Goal: Task Accomplishment & Management: Use online tool/utility

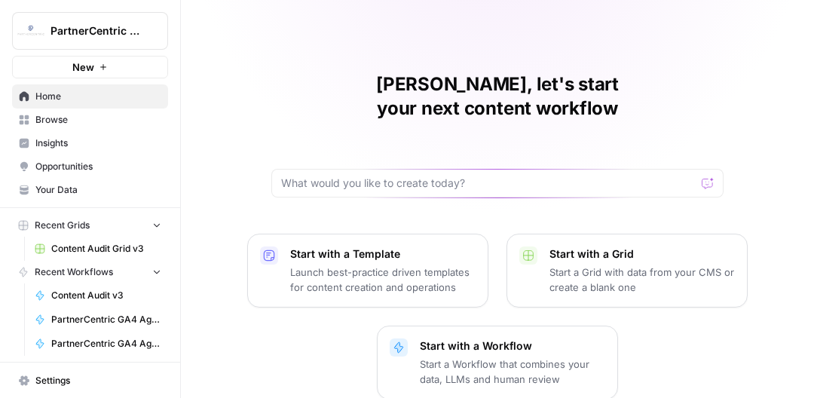
click at [116, 250] on span "Content Audit Grid v3" at bounding box center [106, 249] width 110 height 14
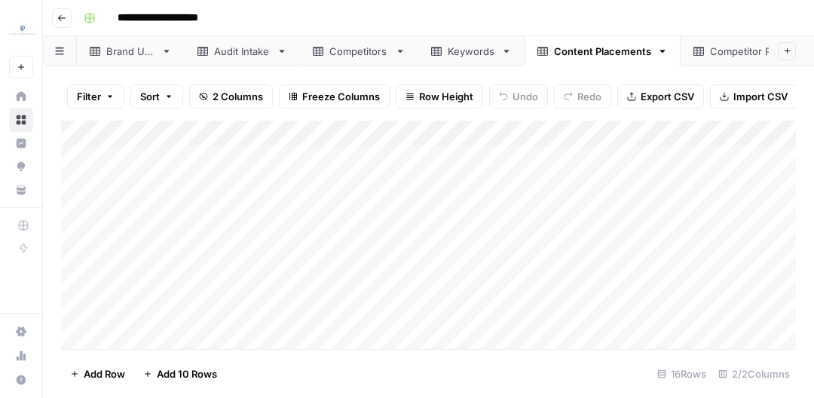
click at [718, 60] on link "Competitor Placements" at bounding box center [766, 51] width 171 height 30
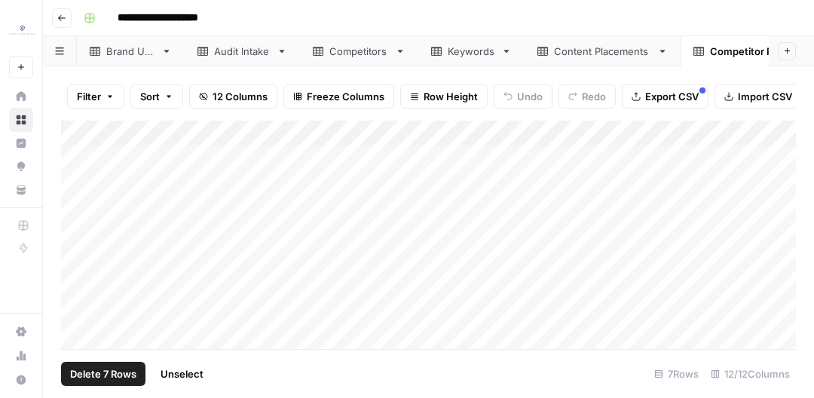
click at [87, 136] on div "Add Column" at bounding box center [428, 235] width 735 height 228
click at [105, 372] on span "Delete 7 Rows" at bounding box center [103, 373] width 66 height 15
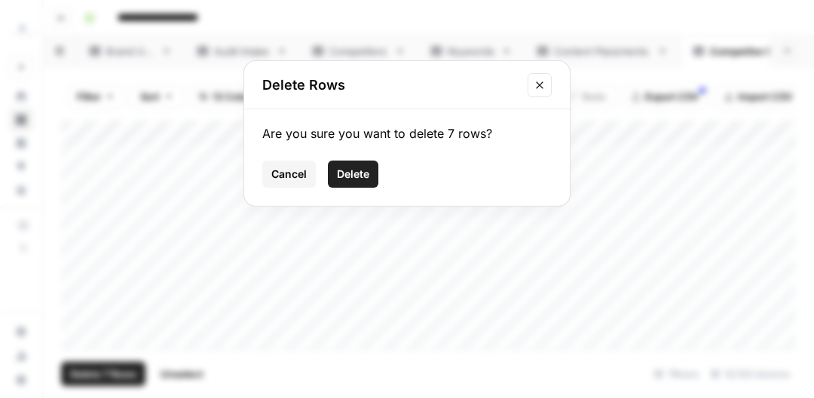
click at [370, 175] on button "Delete" at bounding box center [353, 174] width 51 height 27
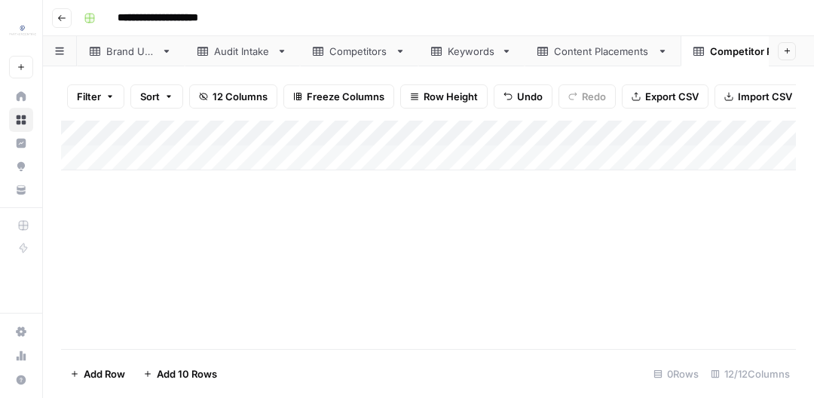
click at [577, 55] on div "Content Placements" at bounding box center [602, 51] width 97 height 15
click at [83, 136] on div "Add Column" at bounding box center [428, 235] width 735 height 228
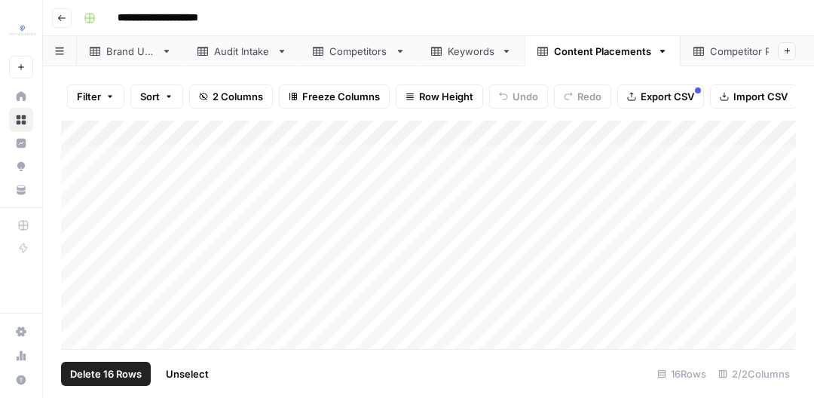
click at [108, 380] on span "Delete 16 Rows" at bounding box center [106, 373] width 72 height 15
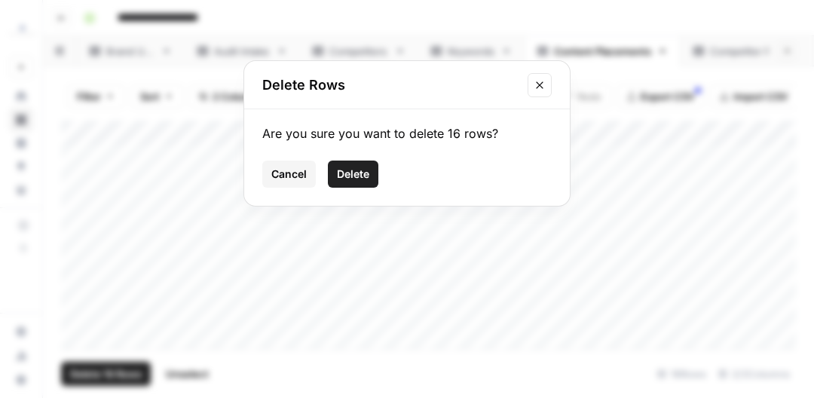
click at [366, 170] on span "Delete" at bounding box center [353, 174] width 32 height 15
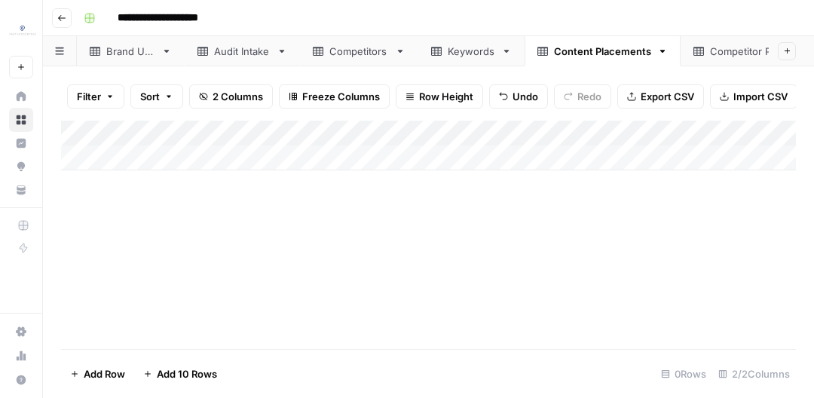
click at [482, 44] on div "Keywords" at bounding box center [471, 51] width 47 height 15
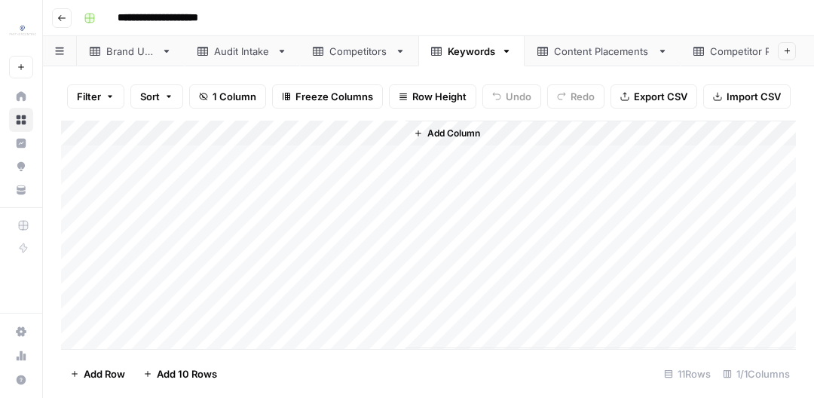
click at [92, 133] on div "Add Column" at bounding box center [428, 235] width 735 height 228
click at [93, 368] on span "Delete 11 Rows" at bounding box center [105, 373] width 70 height 15
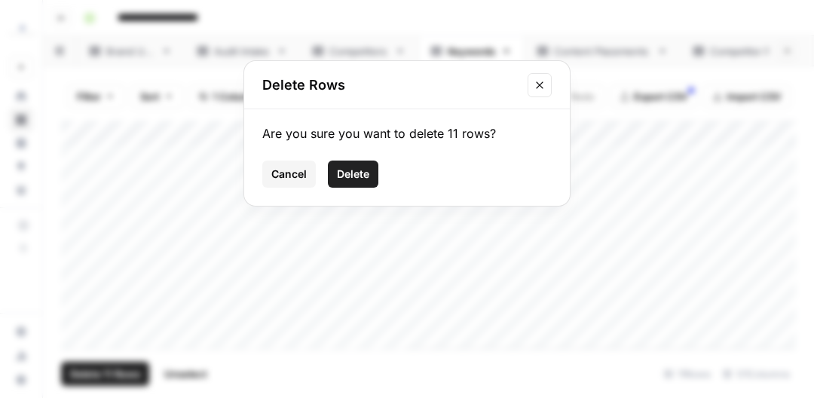
click at [344, 170] on span "Delete" at bounding box center [353, 174] width 32 height 15
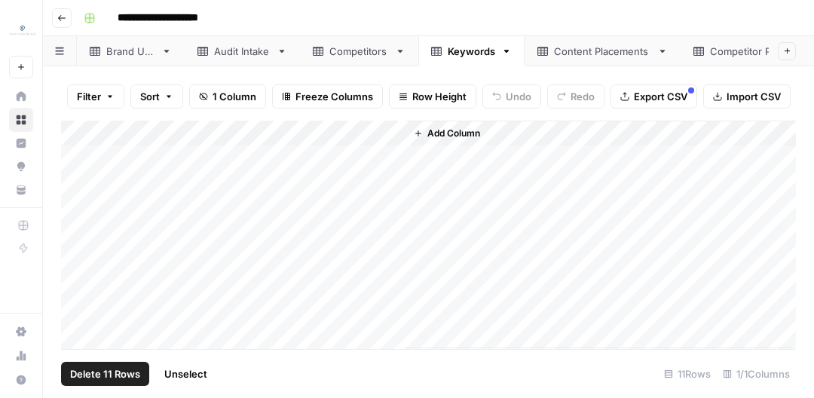
click at [383, 61] on link "Competitors" at bounding box center [359, 51] width 118 height 30
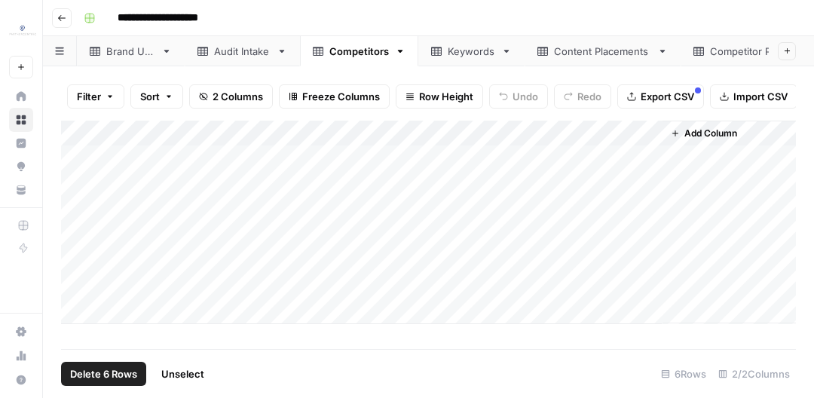
click at [94, 133] on div "Add Column" at bounding box center [428, 223] width 735 height 204
click at [89, 369] on span "Delete 6 Rows" at bounding box center [103, 373] width 67 height 15
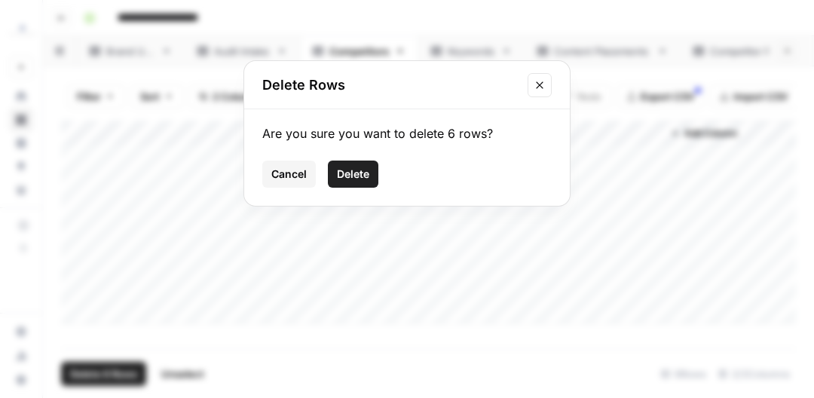
click at [344, 181] on span "Delete" at bounding box center [353, 174] width 32 height 15
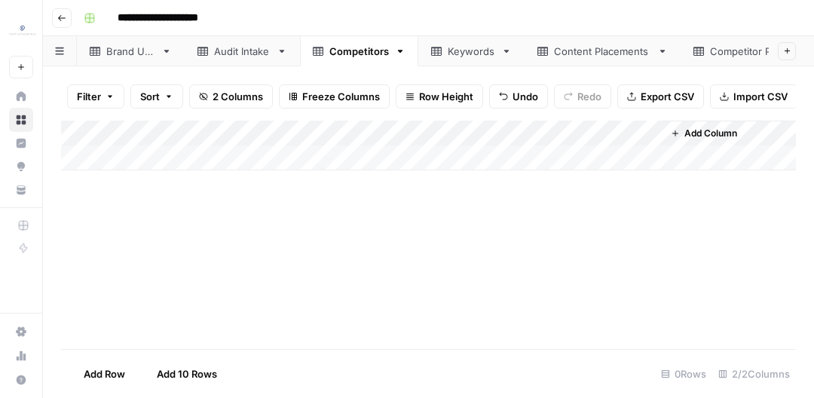
click at [249, 51] on div "Audit Intake" at bounding box center [242, 51] width 57 height 15
click at [90, 134] on div "Add Column" at bounding box center [428, 235] width 735 height 228
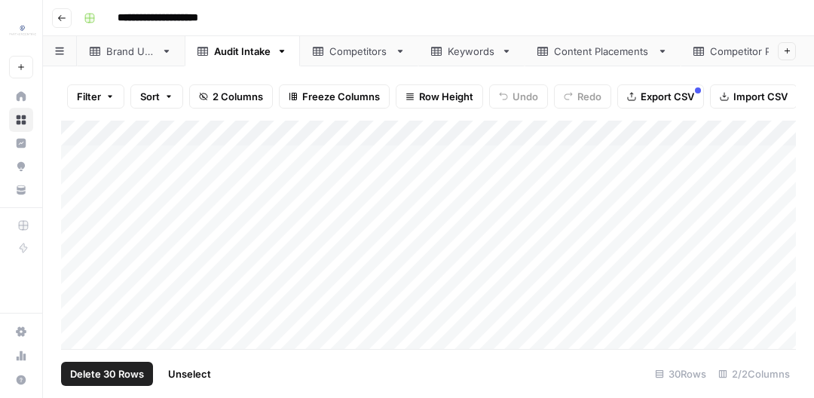
click at [105, 380] on span "Delete 30 Rows" at bounding box center [107, 373] width 74 height 15
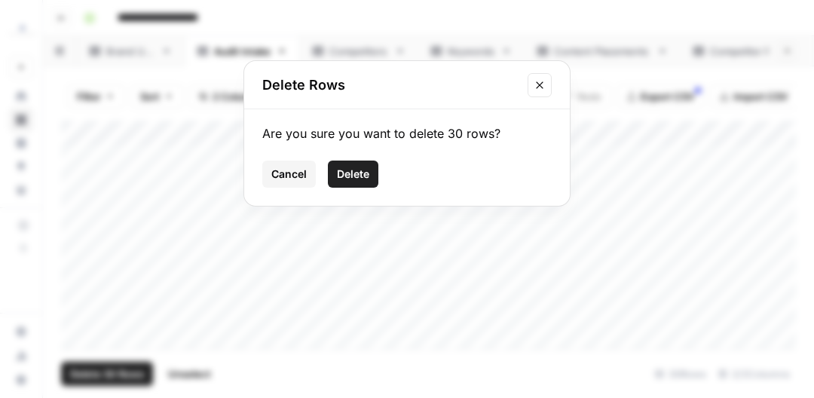
click at [363, 170] on span "Delete" at bounding box center [353, 174] width 32 height 15
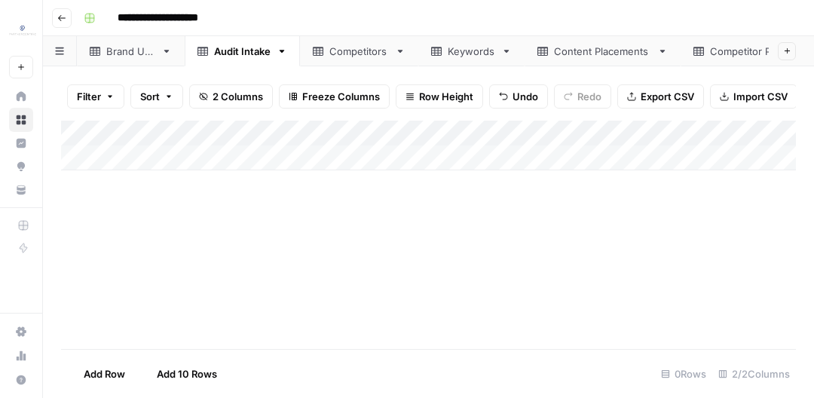
click at [126, 54] on div "Brand URL" at bounding box center [130, 51] width 49 height 15
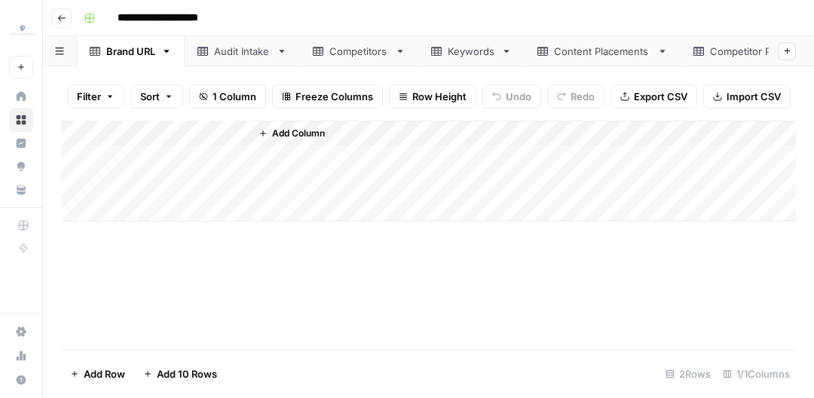
click at [83, 131] on div "Add Column" at bounding box center [428, 171] width 735 height 101
click at [120, 376] on span "Delete 2 Rows" at bounding box center [103, 373] width 67 height 15
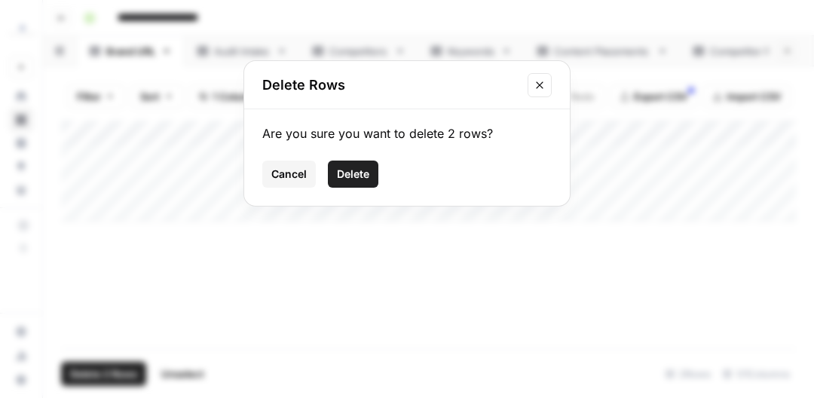
click at [360, 168] on span "Delete" at bounding box center [353, 174] width 32 height 15
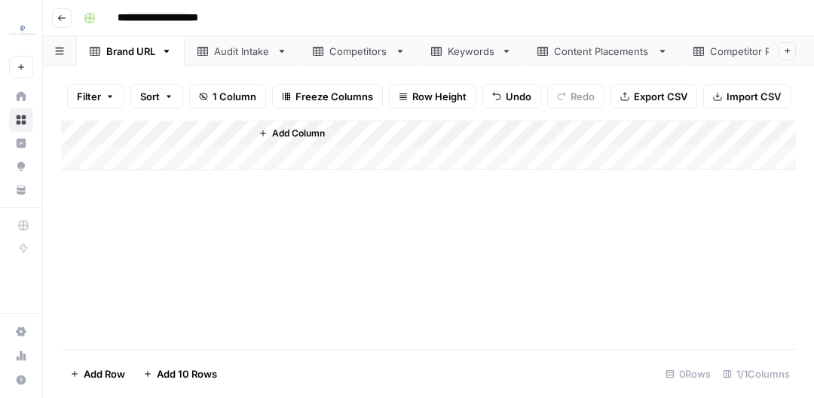
click at [162, 161] on div "Add Column" at bounding box center [428, 146] width 735 height 50
click at [167, 164] on textarea at bounding box center [233, 158] width 241 height 21
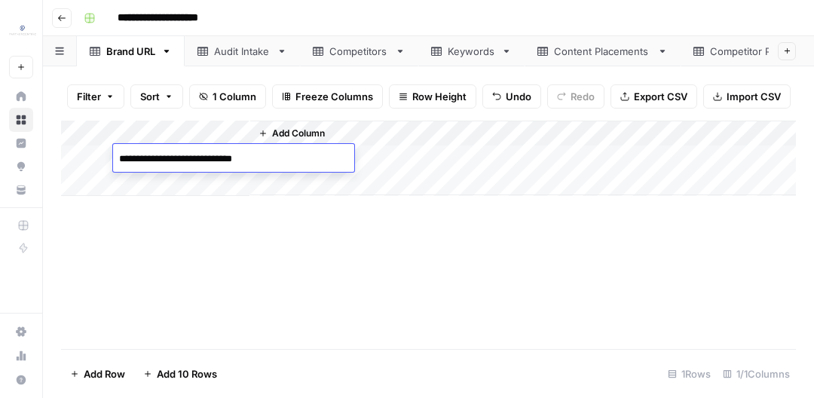
drag, startPoint x: 180, startPoint y: 158, endPoint x: 266, endPoint y: 157, distance: 85.9
click at [266, 157] on textarea "**********" at bounding box center [233, 158] width 241 height 21
drag, startPoint x: 261, startPoint y: 158, endPoint x: 180, endPoint y: 155, distance: 80.7
click at [180, 155] on textarea "**********" at bounding box center [233, 158] width 241 height 21
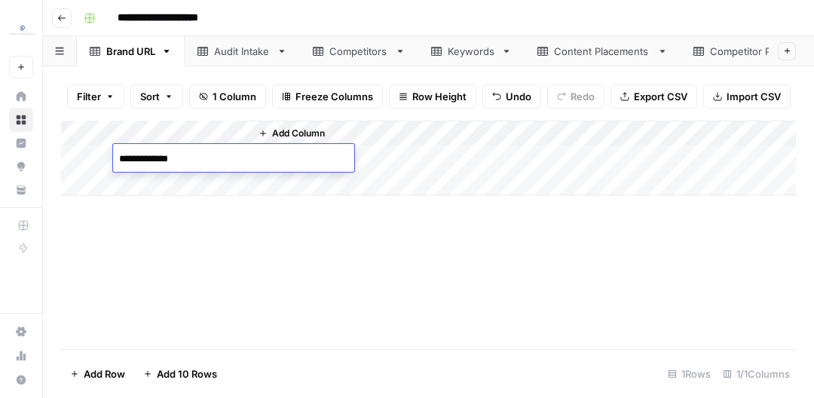
type textarea "**********"
drag, startPoint x: 198, startPoint y: 277, endPoint x: 194, endPoint y: 213, distance: 64.9
click at [198, 277] on div "Add Column" at bounding box center [428, 235] width 735 height 228
click at [352, 57] on div "Competitors" at bounding box center [359, 51] width 60 height 15
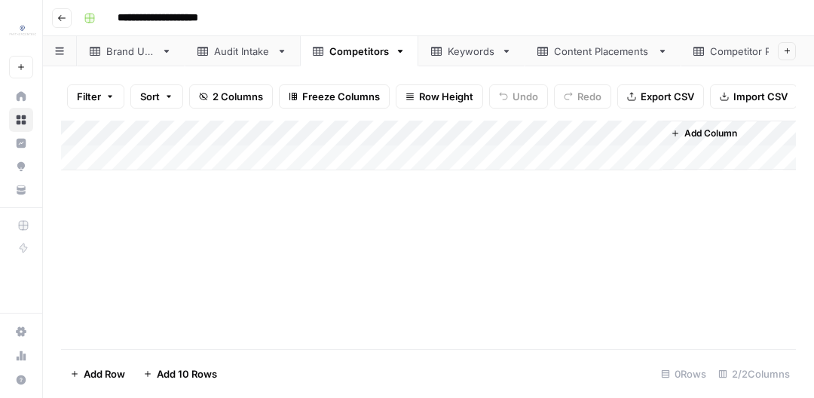
click at [170, 160] on div "Add Column" at bounding box center [428, 146] width 735 height 50
click at [164, 191] on div "Add Column" at bounding box center [428, 158] width 735 height 75
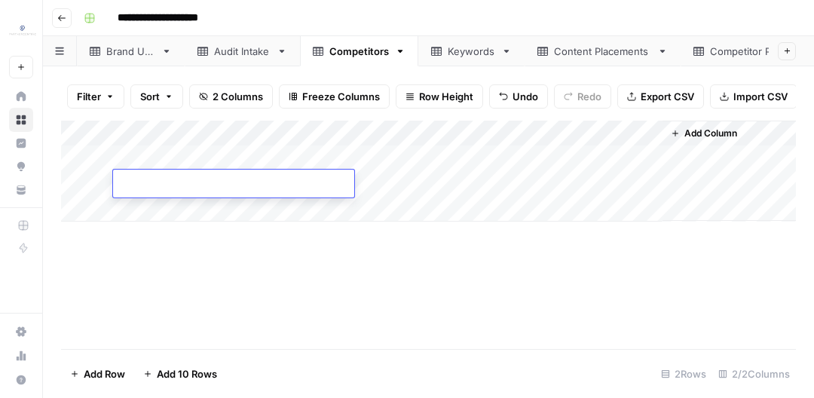
click at [157, 154] on div "Add Column" at bounding box center [428, 171] width 735 height 101
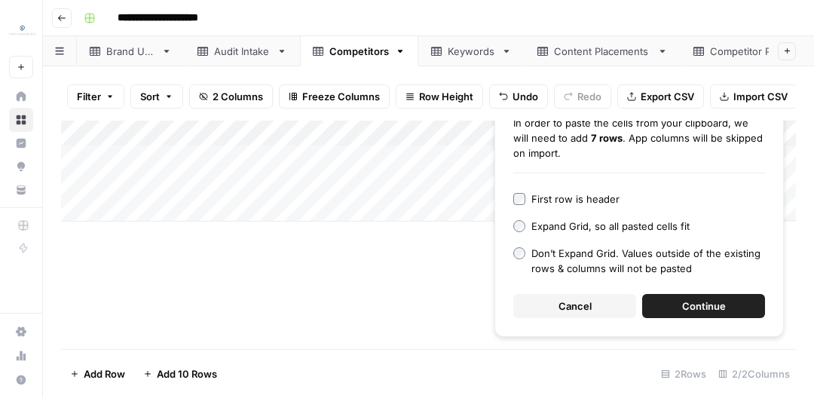
click at [727, 309] on button "Continue" at bounding box center [703, 306] width 123 height 24
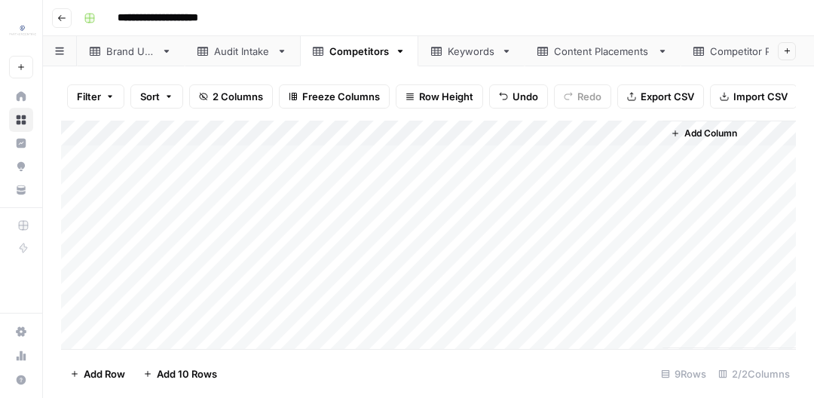
click at [204, 161] on div "Add Column" at bounding box center [428, 235] width 735 height 228
click at [214, 158] on textarea "**********" at bounding box center [233, 158] width 241 height 21
type textarea "**********"
click at [378, 262] on div "Add Column" at bounding box center [428, 235] width 735 height 228
click at [147, 342] on div "Add Column" at bounding box center [428, 235] width 735 height 228
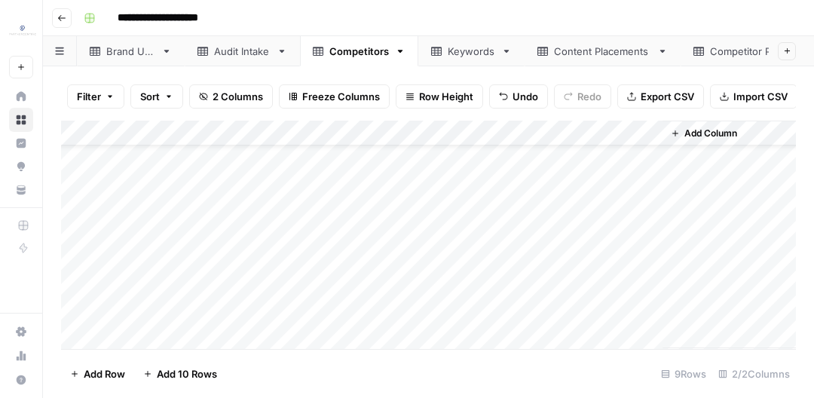
scroll to position [77, 0]
click at [136, 50] on div "Brand URL" at bounding box center [130, 51] width 49 height 15
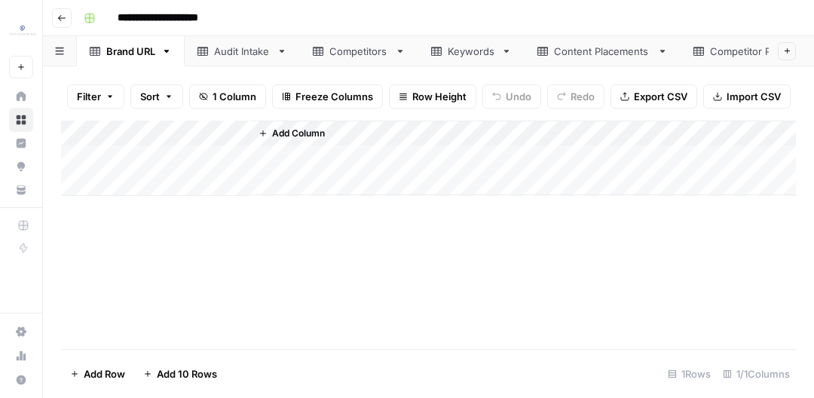
click at [206, 155] on div "Add Column" at bounding box center [428, 158] width 735 height 75
click at [329, 54] on div "Competitors" at bounding box center [359, 51] width 60 height 15
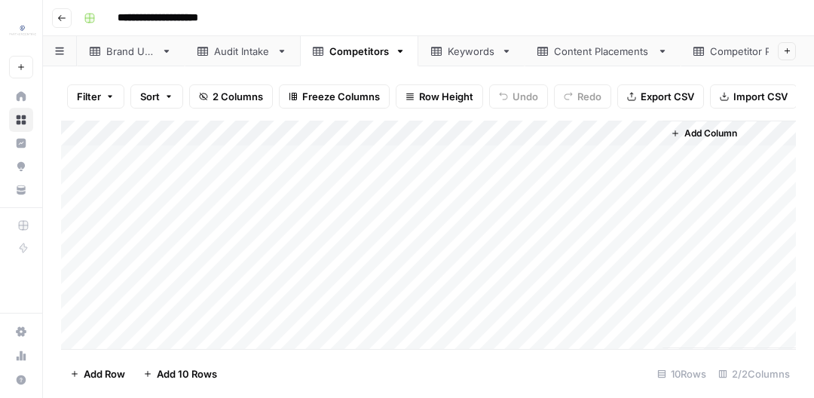
scroll to position [77, 0]
click at [298, 314] on div "Add Column" at bounding box center [428, 235] width 735 height 228
click at [158, 310] on div "Add Column" at bounding box center [428, 235] width 735 height 228
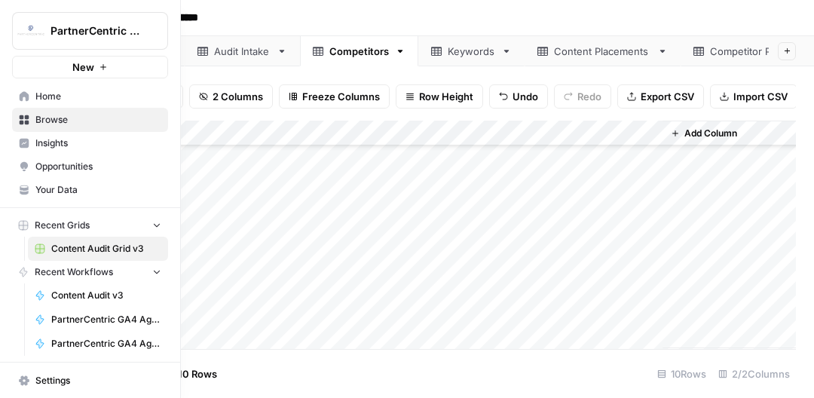
scroll to position [44, 0]
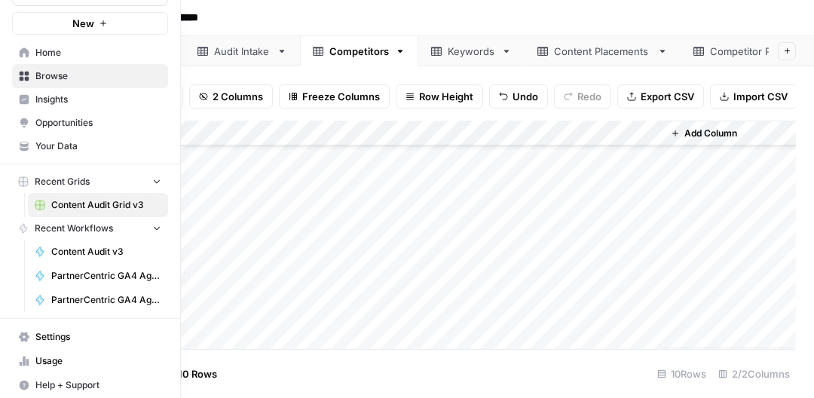
click at [69, 254] on span "Content Audit v3" at bounding box center [106, 252] width 110 height 14
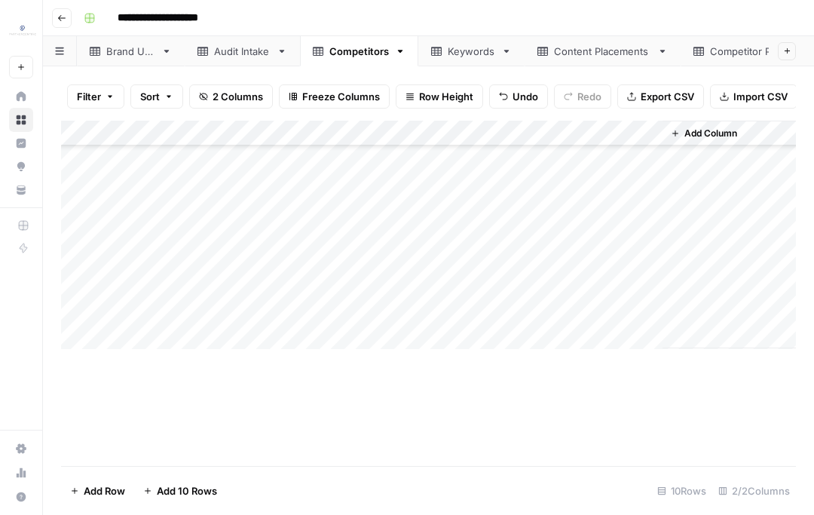
scroll to position [0, 0]
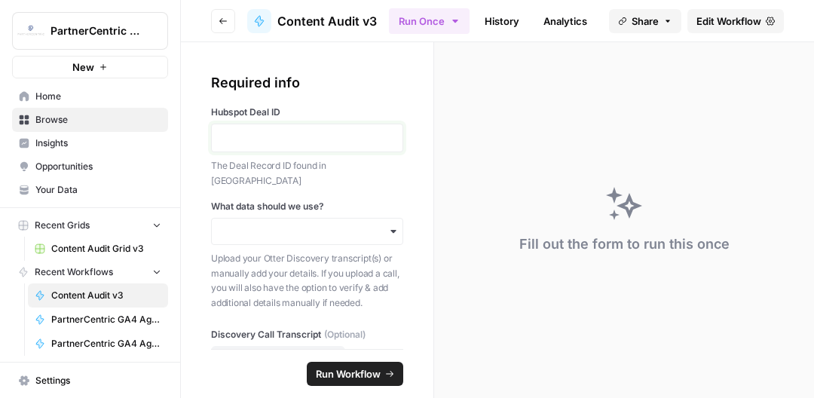
click at [317, 131] on p at bounding box center [307, 137] width 173 height 15
click at [259, 224] on input "What data should we use?" at bounding box center [307, 231] width 173 height 15
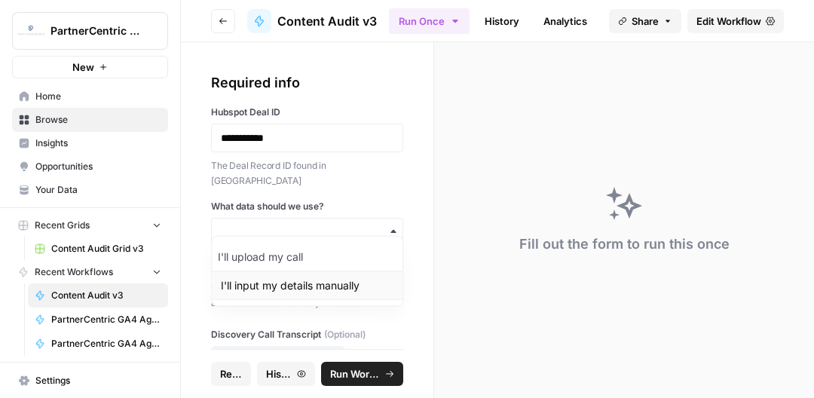
click at [251, 281] on div "I'll input my details manually" at bounding box center [307, 285] width 191 height 29
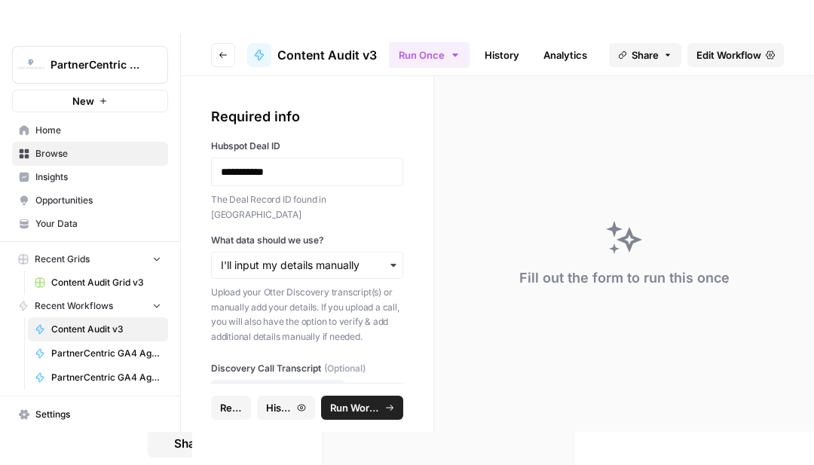
scroll to position [44, 0]
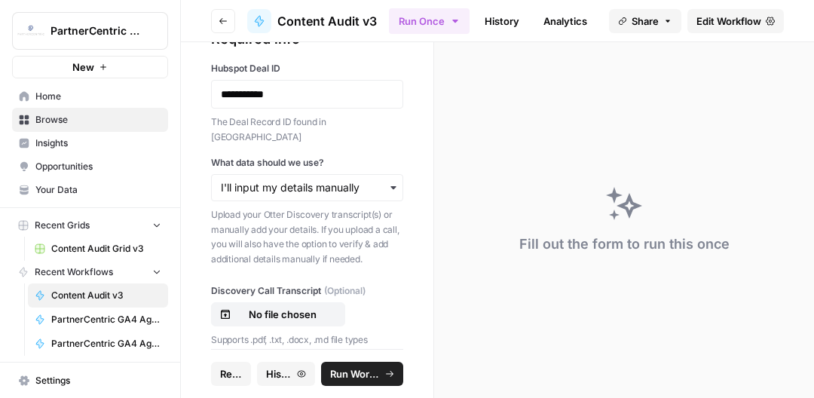
click at [370, 378] on span "Run Workflow" at bounding box center [355, 373] width 51 height 15
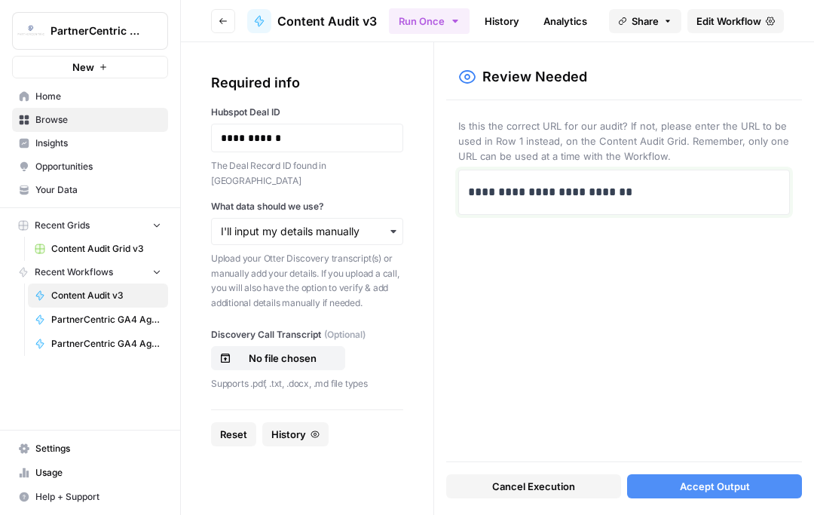
click at [680, 188] on p "**********" at bounding box center [624, 192] width 313 height 20
click at [663, 186] on p "**********" at bounding box center [624, 192] width 313 height 20
click at [542, 200] on textarea at bounding box center [624, 229] width 312 height 107
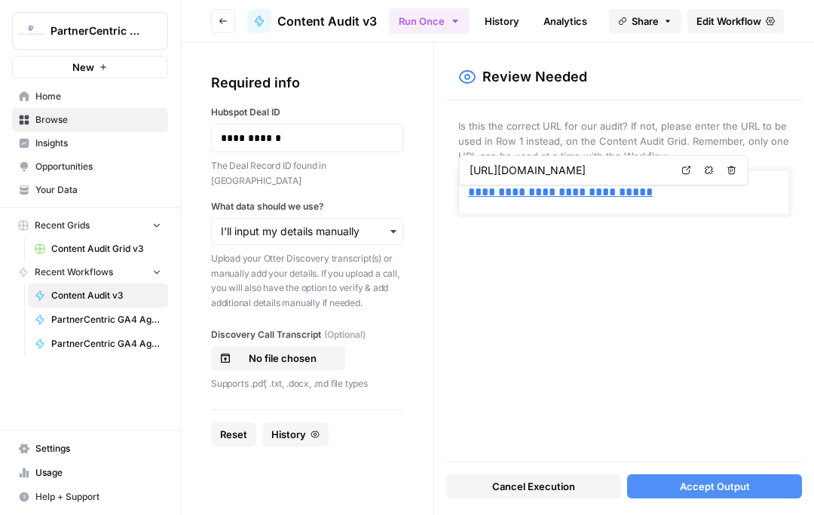
click at [543, 191] on link "**********" at bounding box center [560, 191] width 185 height 11
click at [657, 197] on p "**********" at bounding box center [624, 192] width 312 height 20
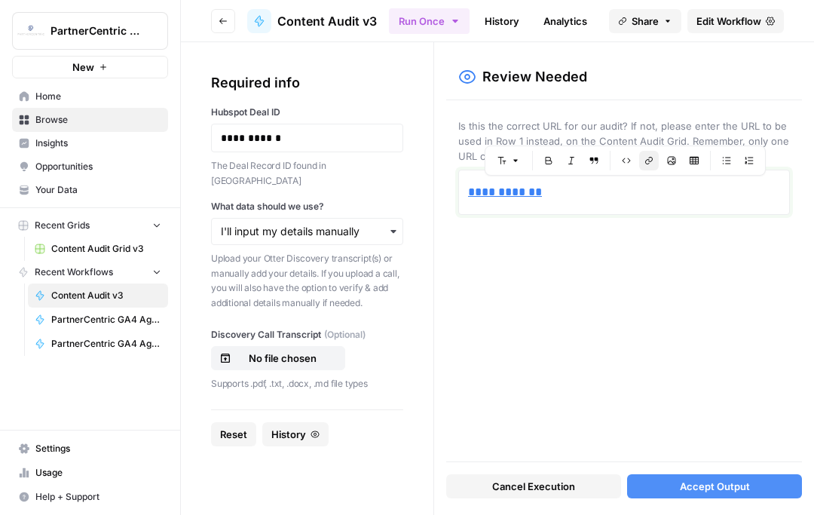
click at [626, 194] on p "**********" at bounding box center [624, 192] width 312 height 20
click at [504, 219] on textarea at bounding box center [624, 229] width 312 height 107
click at [585, 200] on p "**********" at bounding box center [624, 192] width 313 height 20
click at [693, 397] on div "Cancel Execution Accept Output" at bounding box center [624, 482] width 356 height 41
click at [696, 397] on span "Accept Output" at bounding box center [715, 486] width 70 height 15
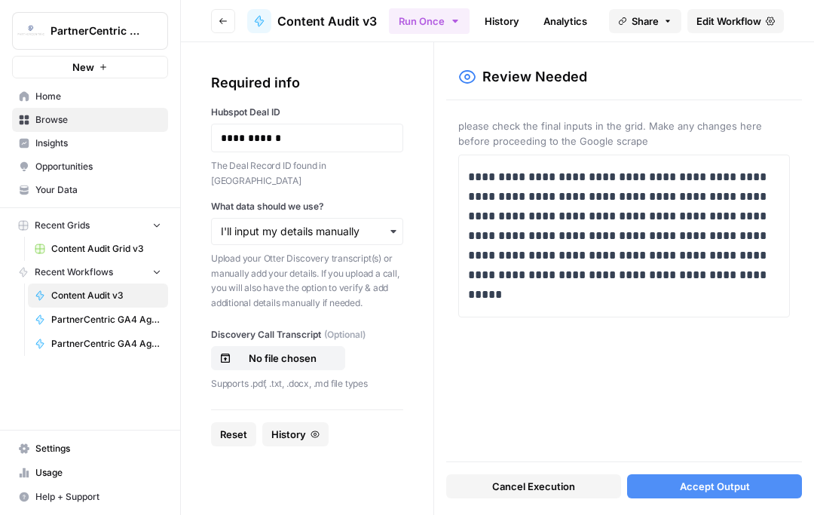
click at [702, 397] on span "Accept Output" at bounding box center [715, 486] width 70 height 15
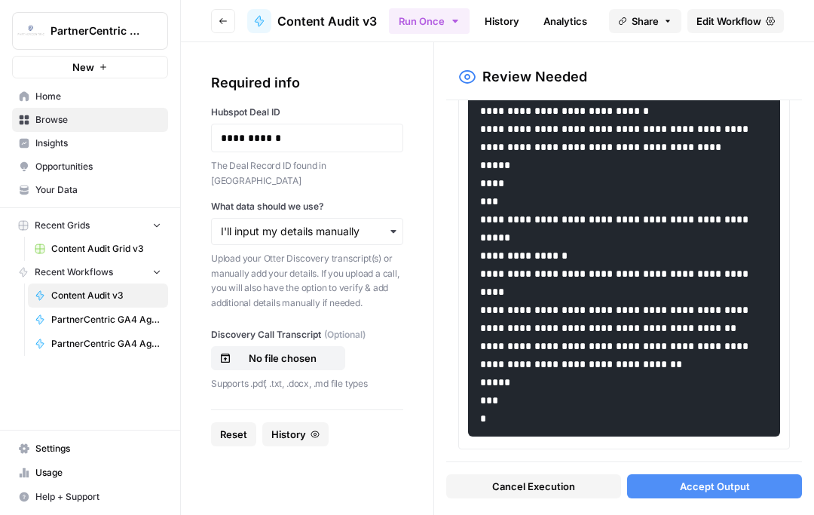
scroll to position [1028, 0]
click at [706, 397] on span "Accept Output" at bounding box center [715, 486] width 70 height 15
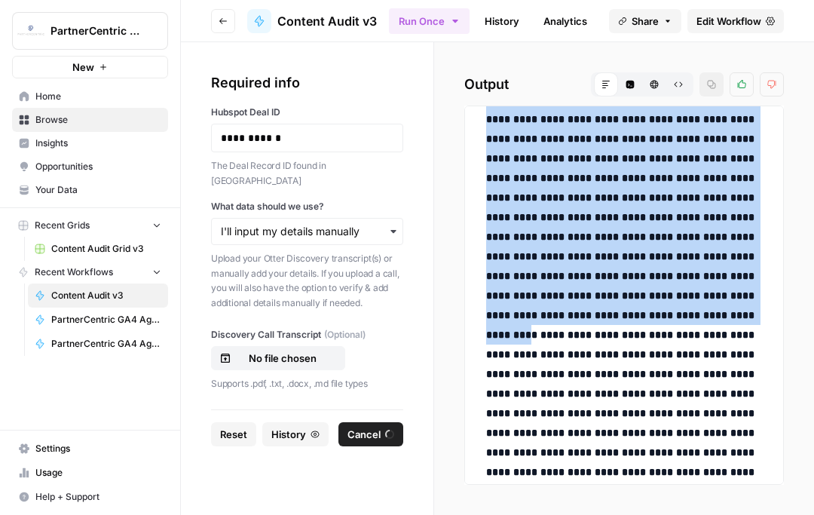
scroll to position [1872, 0]
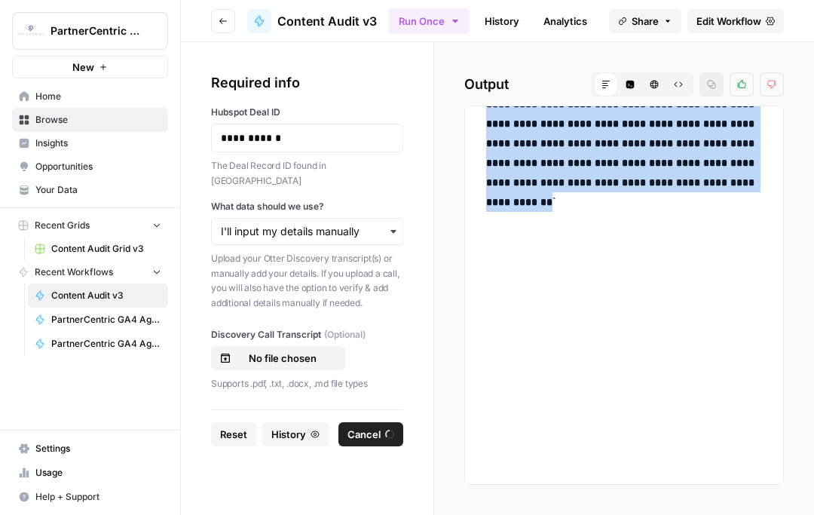
drag, startPoint x: 492, startPoint y: 240, endPoint x: 510, endPoint y: 459, distance: 219.3
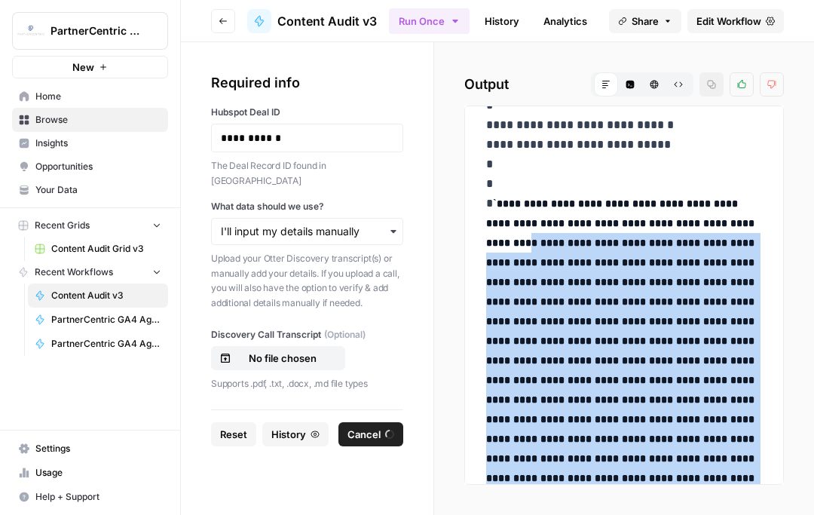
scroll to position [1312, 0]
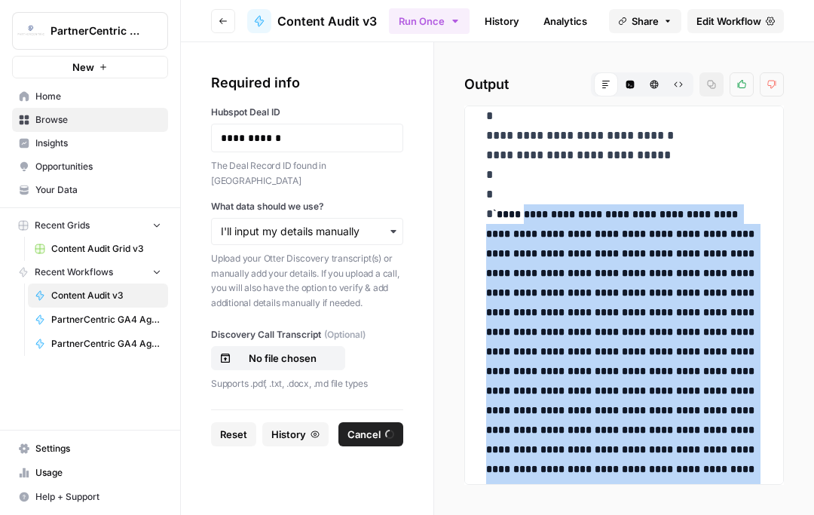
drag, startPoint x: 514, startPoint y: 457, endPoint x: 528, endPoint y: 216, distance: 241.6
copy code "**********"
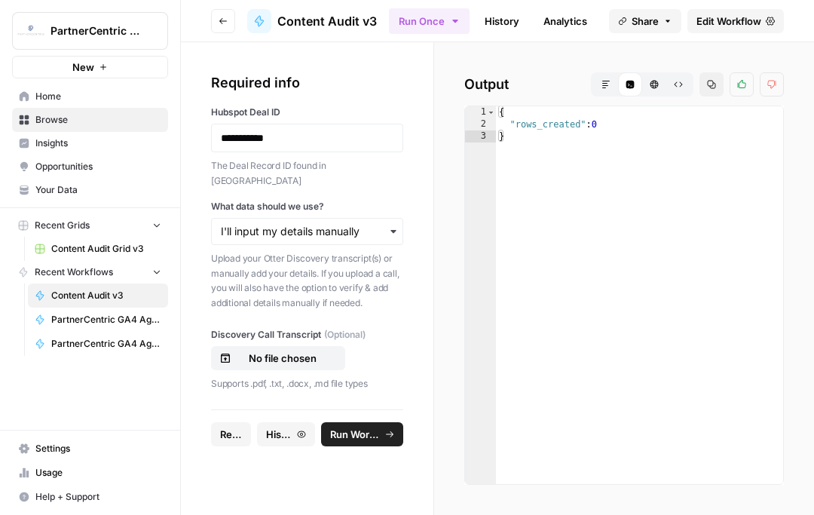
click at [718, 26] on span "Edit Workflow" at bounding box center [728, 21] width 65 height 15
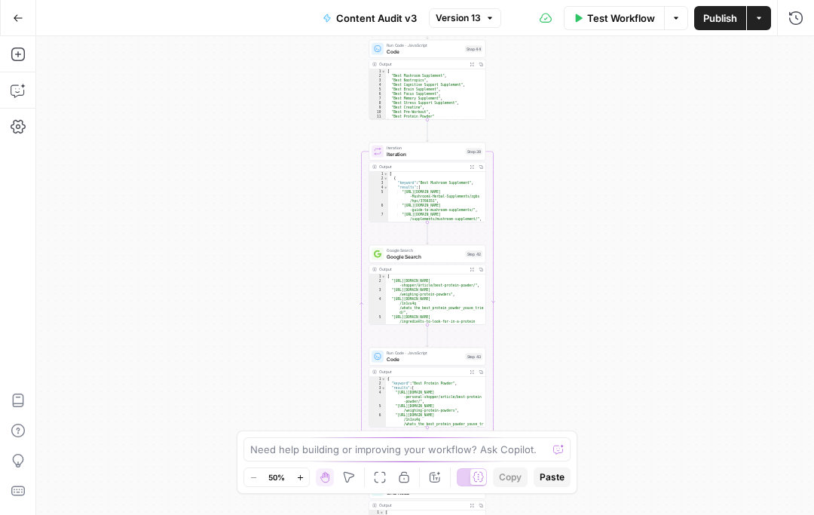
drag, startPoint x: 525, startPoint y: 387, endPoint x: 528, endPoint y: 136, distance: 251.8
click at [528, 136] on div "true false Workflow Set Inputs Inputs Get Knowledge Base File Knowledge Base Re…" at bounding box center [425, 275] width 778 height 479
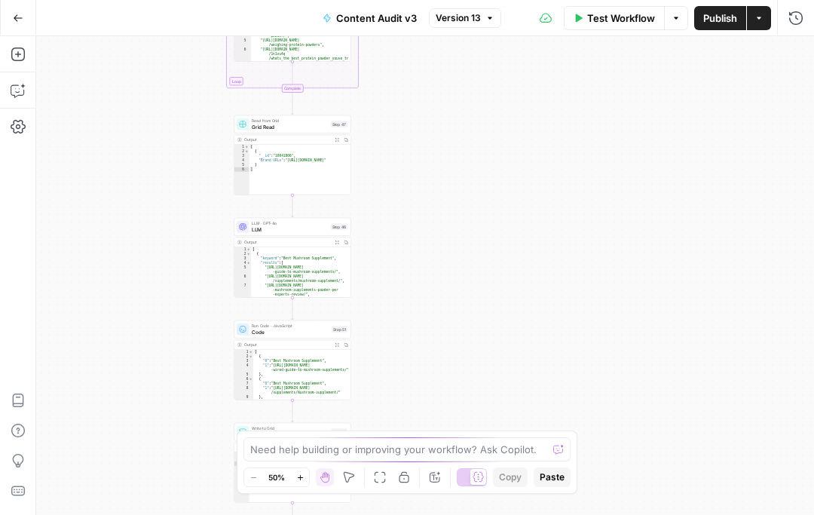
drag, startPoint x: 562, startPoint y: 362, endPoint x: 427, endPoint y: -4, distance: 389.7
click at [427, 0] on html "PartnerCentric Sales Tools New Home Browse Insights Opportunities Your Data Rec…" at bounding box center [407, 257] width 814 height 515
drag, startPoint x: 460, startPoint y: 376, endPoint x: 519, endPoint y: 118, distance: 264.4
click at [521, 124] on div "true false Workflow Set Inputs Inputs Get Knowledge Base File Knowledge Base Re…" at bounding box center [425, 275] width 778 height 479
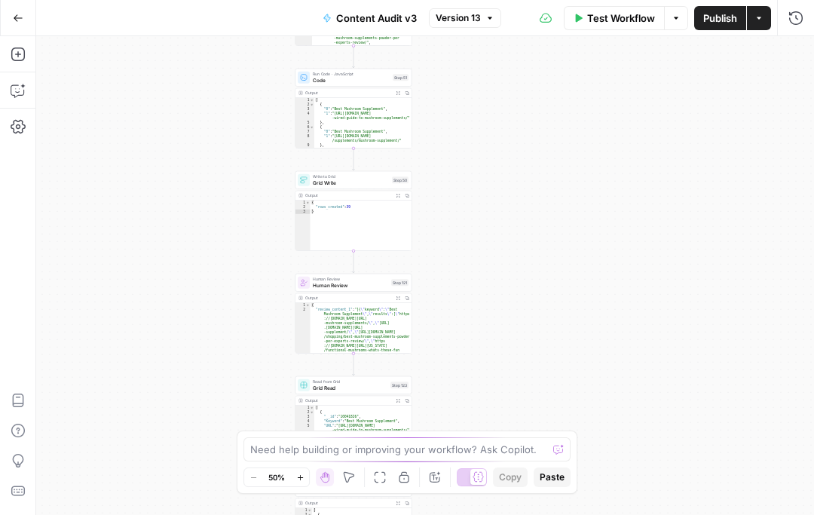
click at [517, 397] on div "Need help building or improving your workflow? Ask Copilot. Zoom Out 50% Zoom I…" at bounding box center [407, 461] width 341 height 63
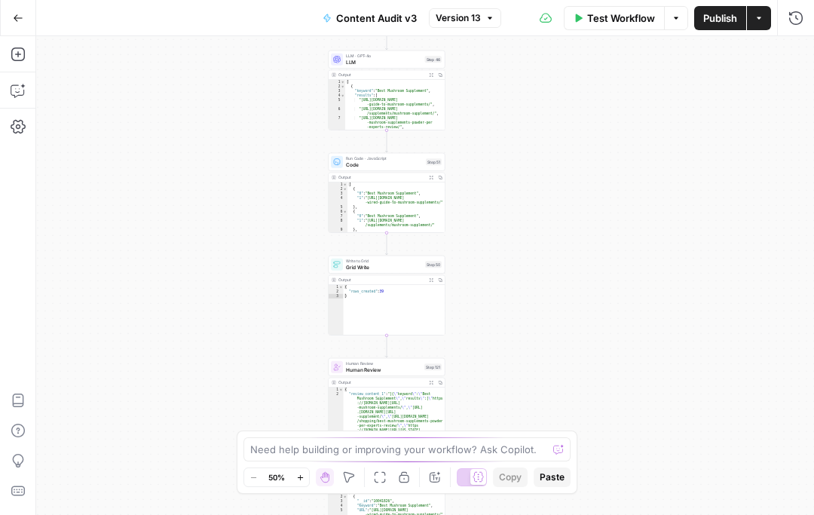
drag, startPoint x: 514, startPoint y: 246, endPoint x: 547, endPoint y: 331, distance: 90.7
click at [547, 331] on div "true false Workflow Set Inputs Inputs Get Knowledge Base File Knowledge Base Re…" at bounding box center [425, 275] width 778 height 479
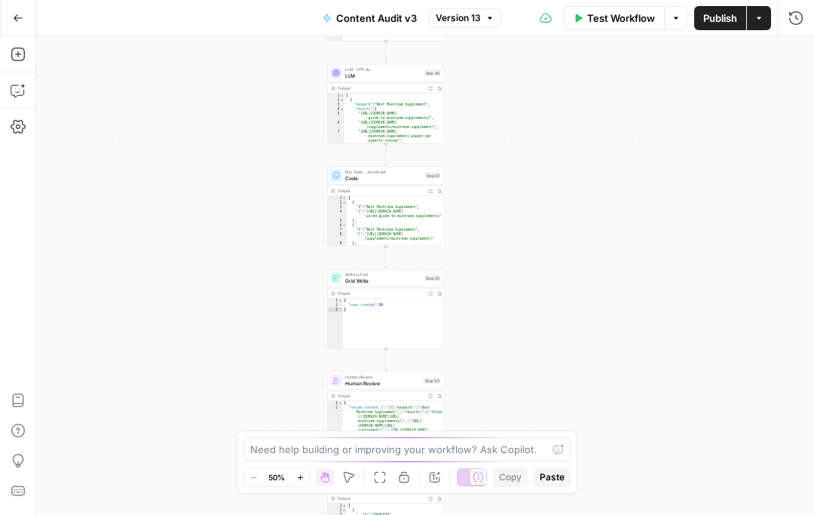
drag, startPoint x: 532, startPoint y: 218, endPoint x: 518, endPoint y: 262, distance: 46.7
click at [518, 262] on div "true false Workflow Set Inputs Inputs Get Knowledge Base File Knowledge Base Re…" at bounding box center [425, 275] width 778 height 479
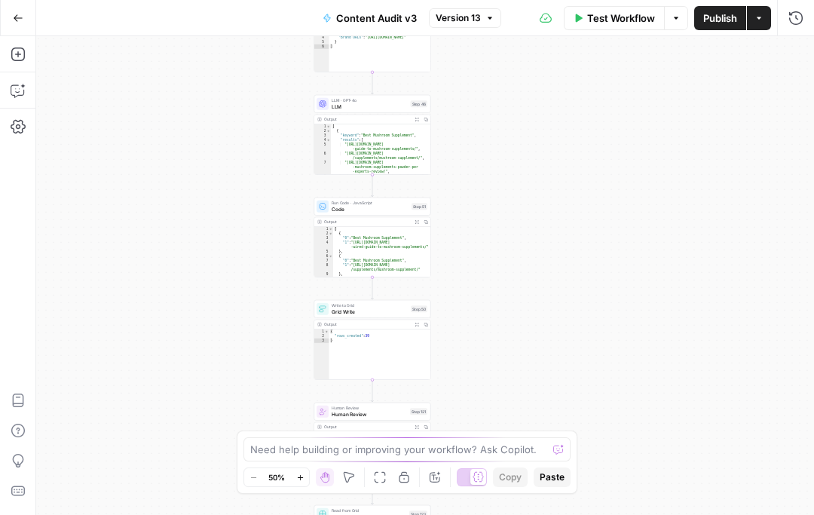
click at [394, 112] on div "LLM · GPT-4o LLM Step 46 Output Expand Output Copy 1 2 3 4 5 6 7 8 [ { "keyword…" at bounding box center [372, 135] width 117 height 80
click at [394, 109] on span "LLM" at bounding box center [370, 107] width 76 height 8
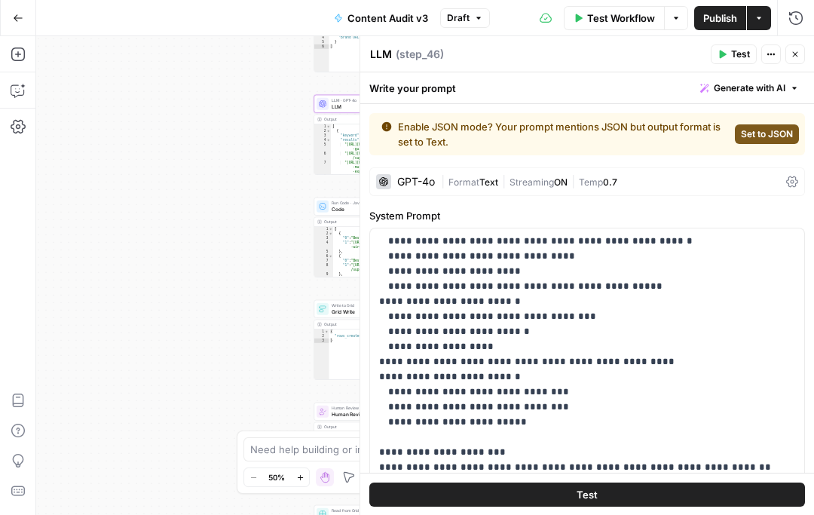
click at [751, 138] on span "Set to JSON" at bounding box center [767, 134] width 52 height 14
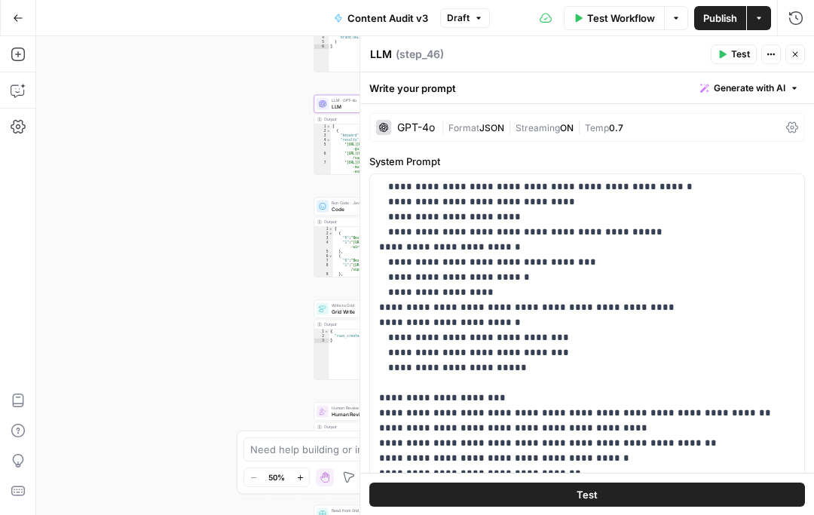
click at [620, 25] on span "Test Workflow" at bounding box center [621, 18] width 68 height 15
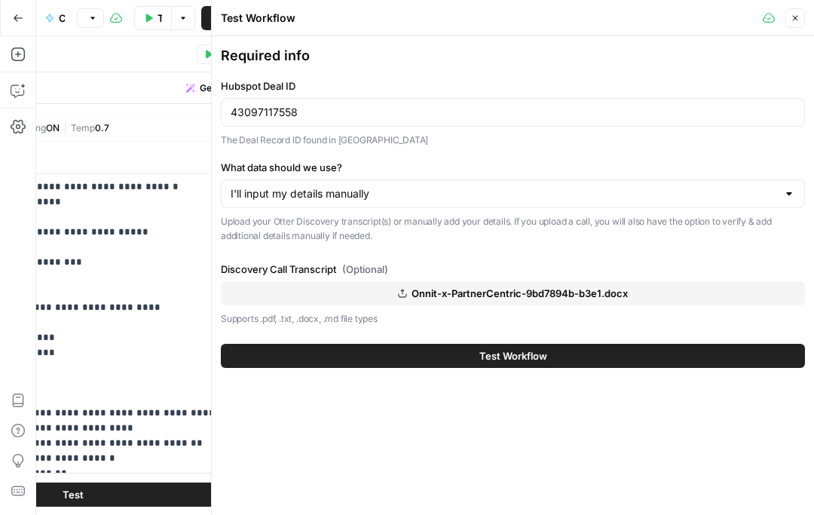
click at [800, 18] on button "Close" at bounding box center [795, 18] width 20 height 20
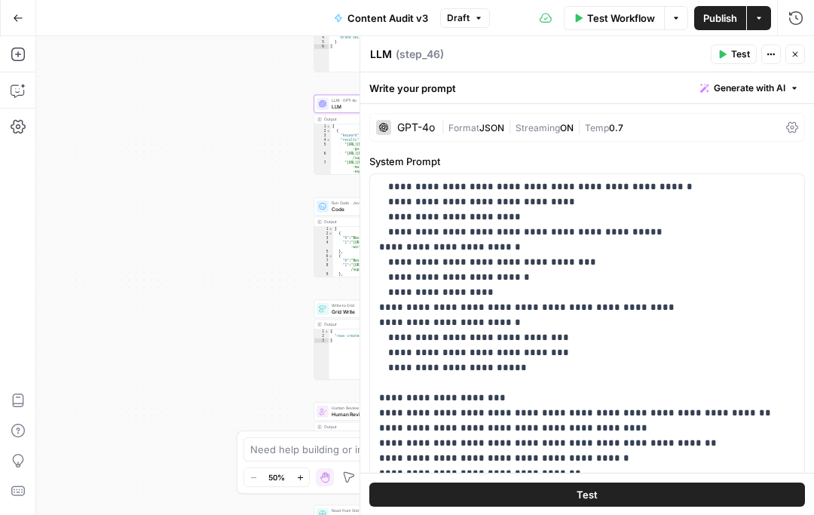
click at [719, 20] on span "Publish" at bounding box center [720, 18] width 34 height 15
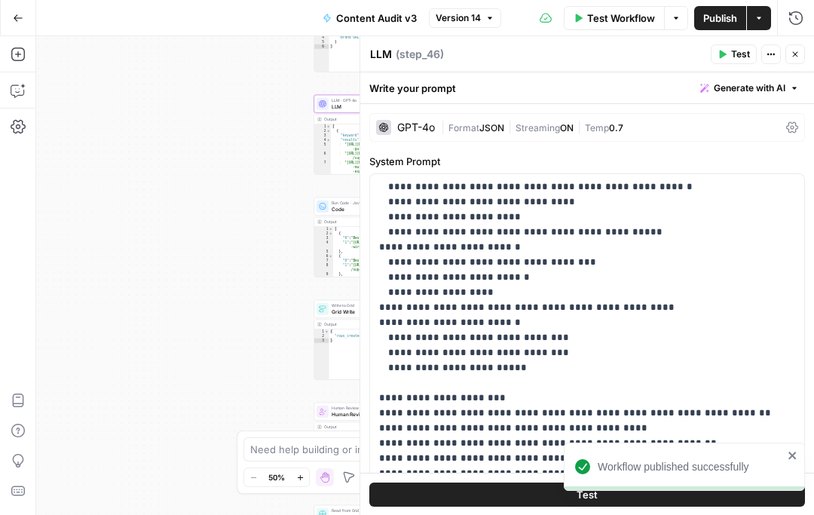
click at [24, 16] on button "Go Back" at bounding box center [18, 18] width 27 height 27
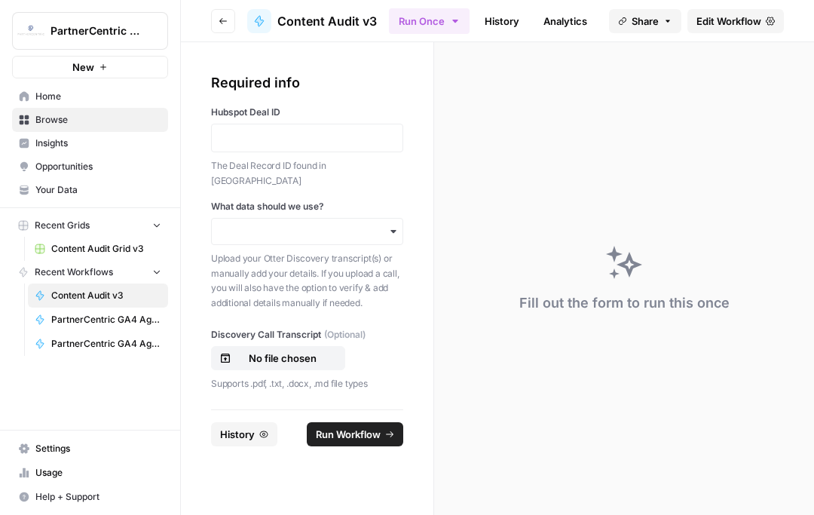
click at [249, 397] on span "History" at bounding box center [237, 434] width 35 height 15
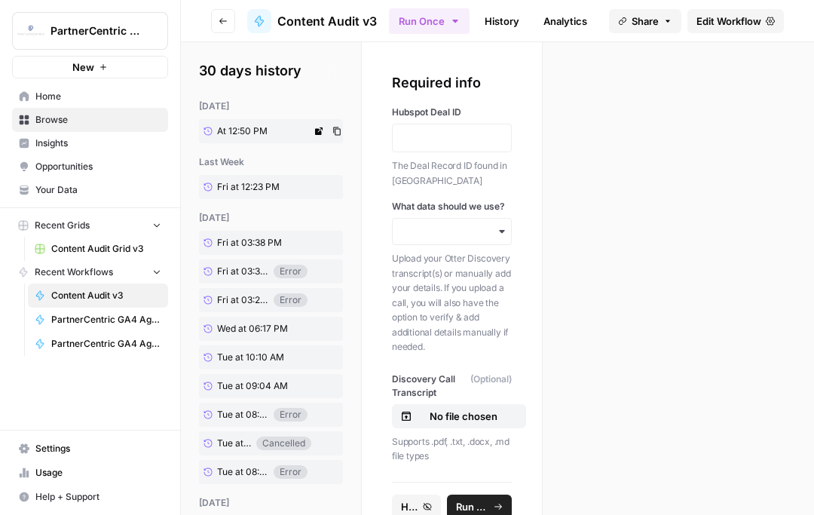
click at [255, 138] on link "At 12:50 PM" at bounding box center [255, 131] width 112 height 24
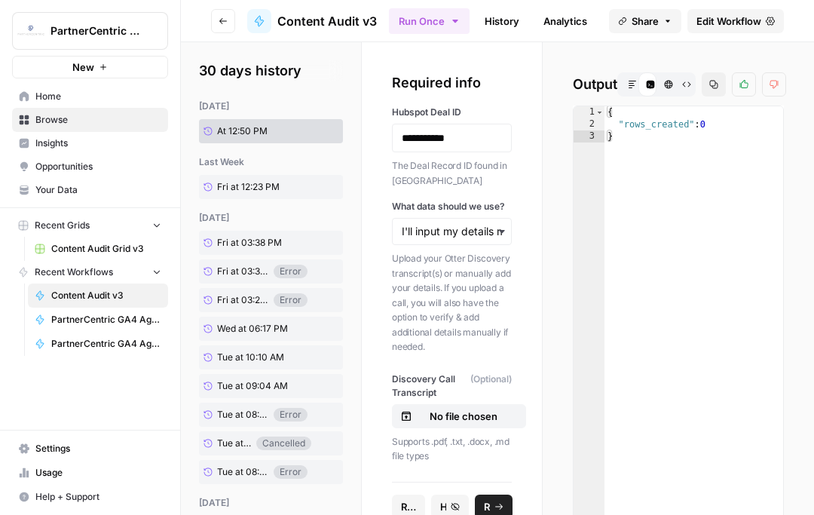
click at [638, 80] on button "Markdown" at bounding box center [632, 84] width 24 height 24
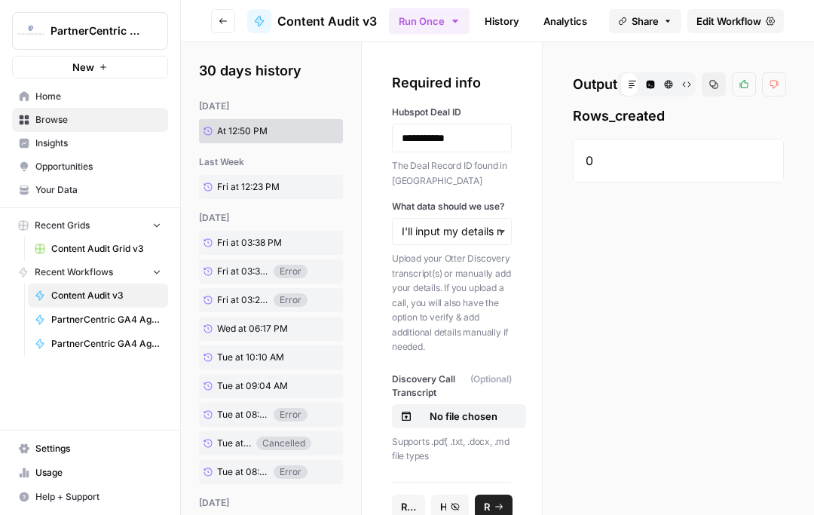
click at [649, 83] on icon "button" at bounding box center [651, 85] width 8 height 8
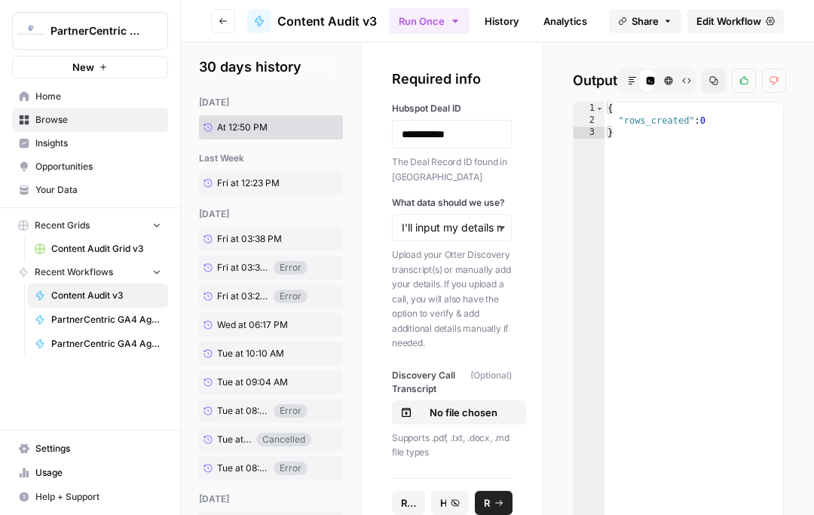
scroll to position [152, 0]
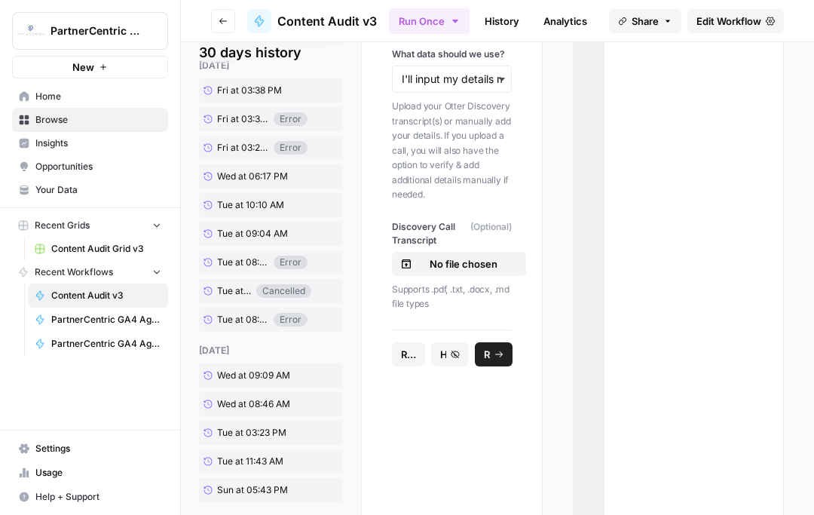
click at [491, 350] on button "Run Workflow" at bounding box center [494, 354] width 38 height 24
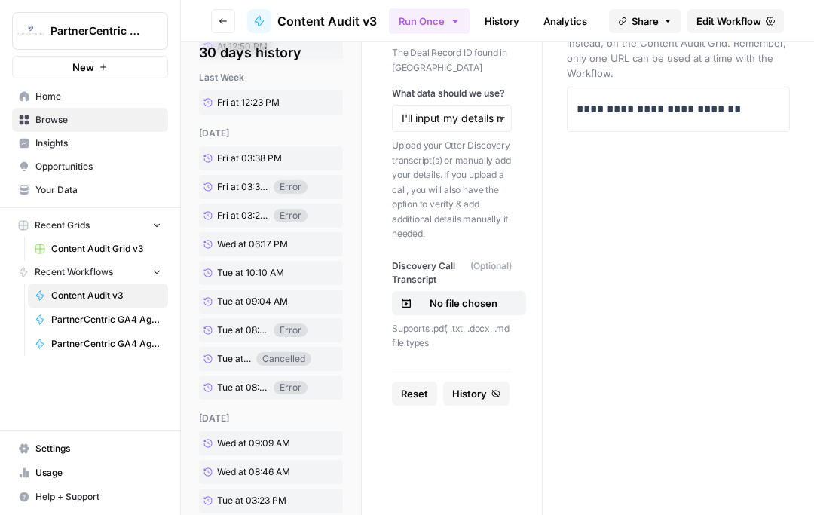
scroll to position [116, 0]
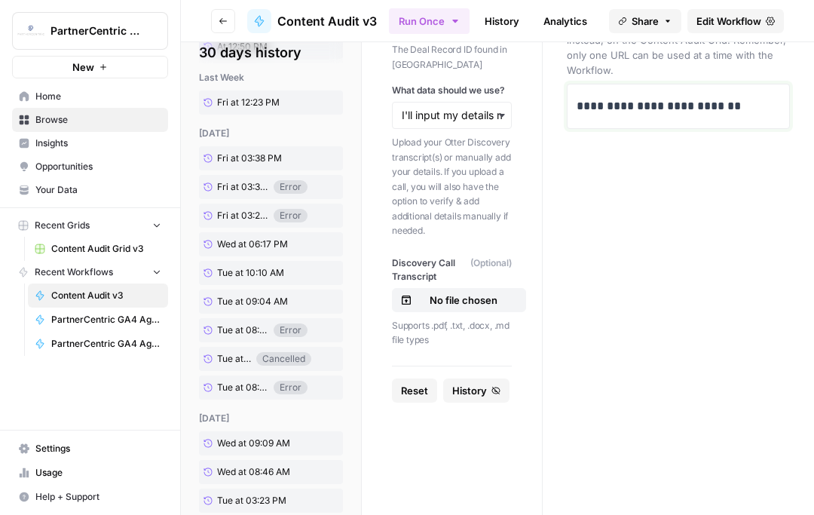
click at [626, 100] on p "**********" at bounding box center [679, 106] width 204 height 20
click at [608, 100] on textarea at bounding box center [679, 143] width 204 height 107
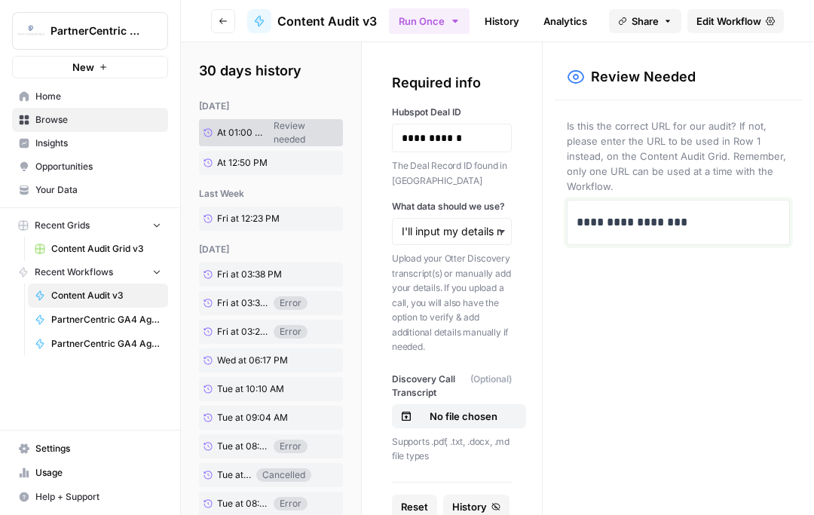
click at [706, 232] on div "**********" at bounding box center [679, 223] width 204 height 32
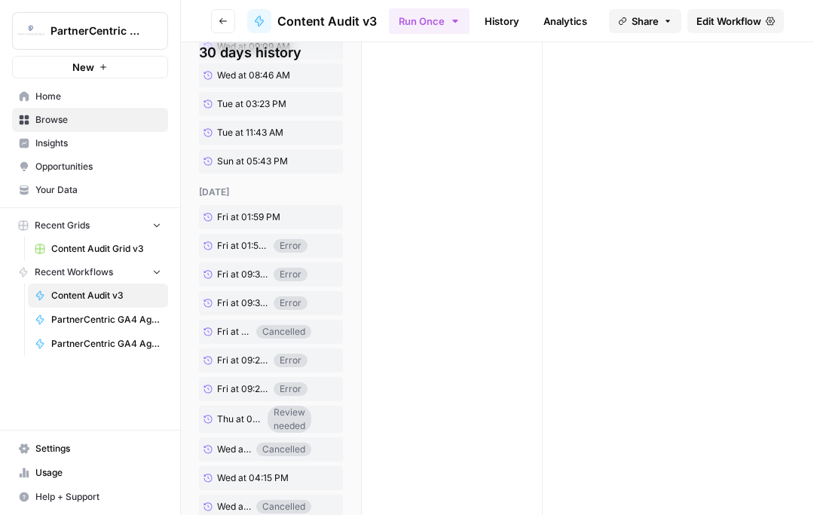
scroll to position [574, 0]
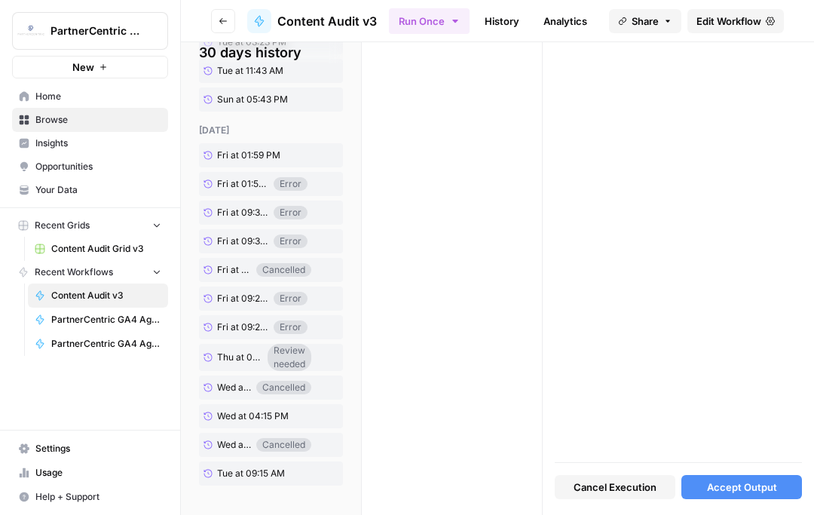
click at [739, 397] on span "Accept Output" at bounding box center [742, 486] width 70 height 15
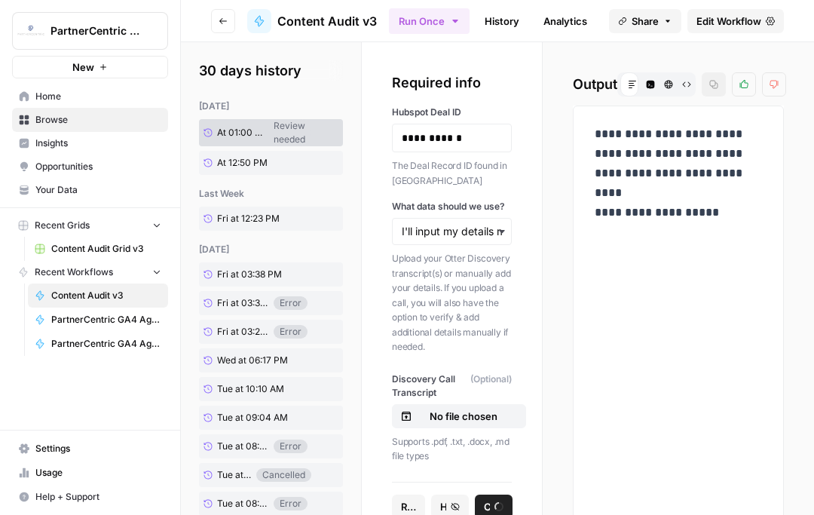
scroll to position [11, 0]
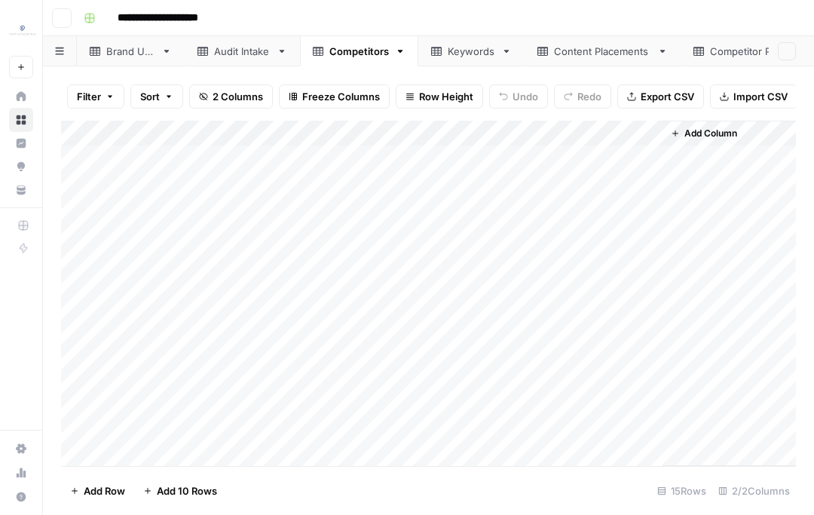
scroll to position [88, 0]
click at [74, 327] on div "Add Column" at bounding box center [428, 294] width 735 height 346
click at [80, 427] on div "Add Column" at bounding box center [428, 294] width 735 height 346
click at [99, 486] on span "Delete 5 Rows" at bounding box center [103, 490] width 67 height 15
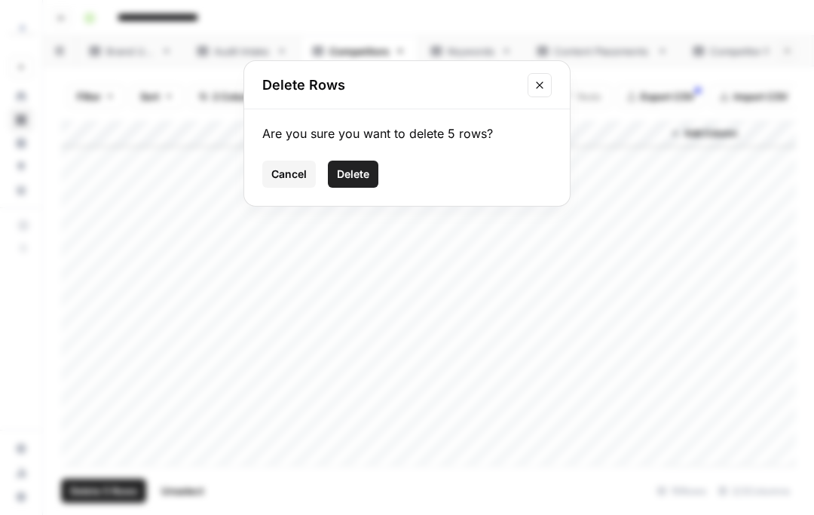
click at [366, 176] on span "Delete" at bounding box center [353, 174] width 32 height 15
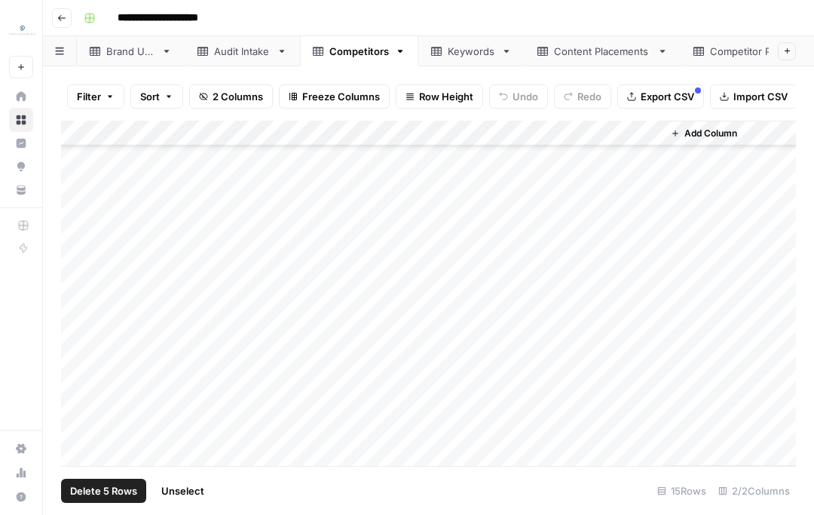
scroll to position [0, 0]
click at [423, 57] on link "Keywords" at bounding box center [471, 51] width 106 height 30
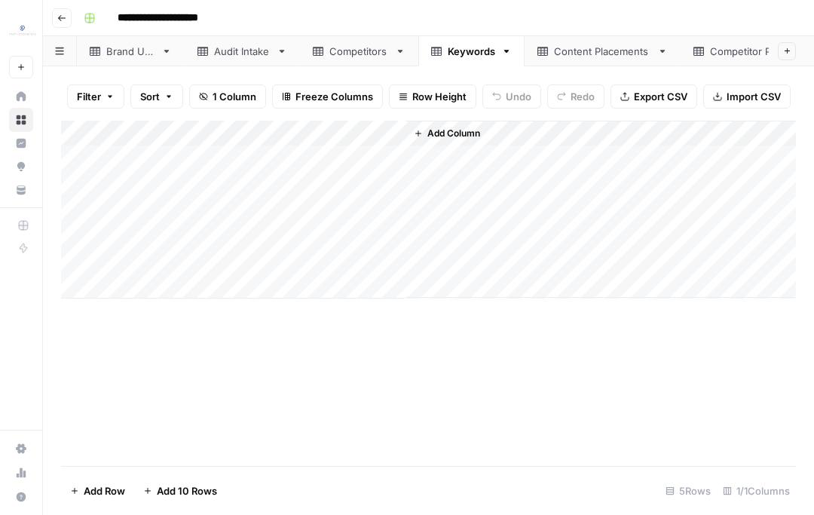
click at [173, 188] on div "Add Column" at bounding box center [428, 210] width 735 height 178
click at [172, 188] on div "Add Column" at bounding box center [428, 210] width 735 height 178
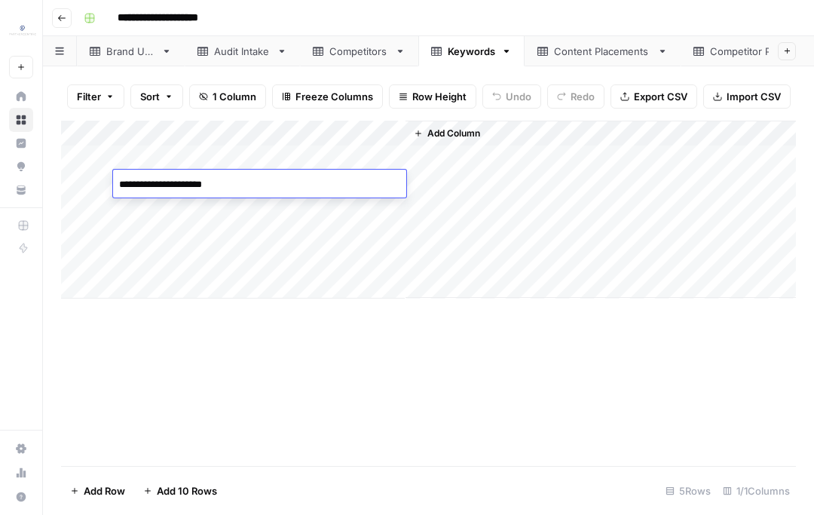
click at [152, 213] on div "Add Column" at bounding box center [428, 210] width 735 height 178
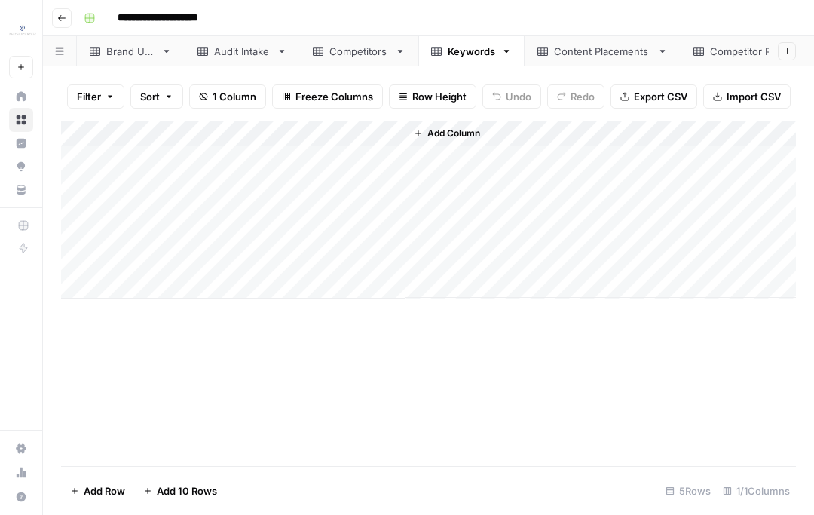
click at [387, 60] on link "Competitors" at bounding box center [359, 51] width 118 height 30
click at [433, 59] on link "Keywords" at bounding box center [471, 51] width 106 height 30
click at [218, 212] on div "Add Column" at bounding box center [428, 210] width 735 height 178
click at [185, 186] on div "Add Column" at bounding box center [428, 210] width 735 height 178
click at [158, 188] on div "Add Column" at bounding box center [428, 210] width 735 height 178
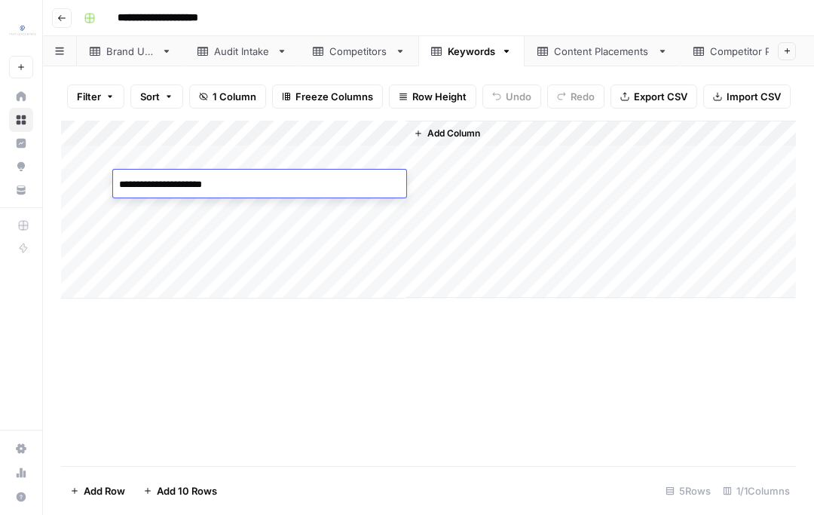
click at [133, 183] on textarea "**********" at bounding box center [259, 184] width 293 height 21
click at [234, 186] on textarea "**********" at bounding box center [259, 184] width 293 height 21
type textarea "**********"
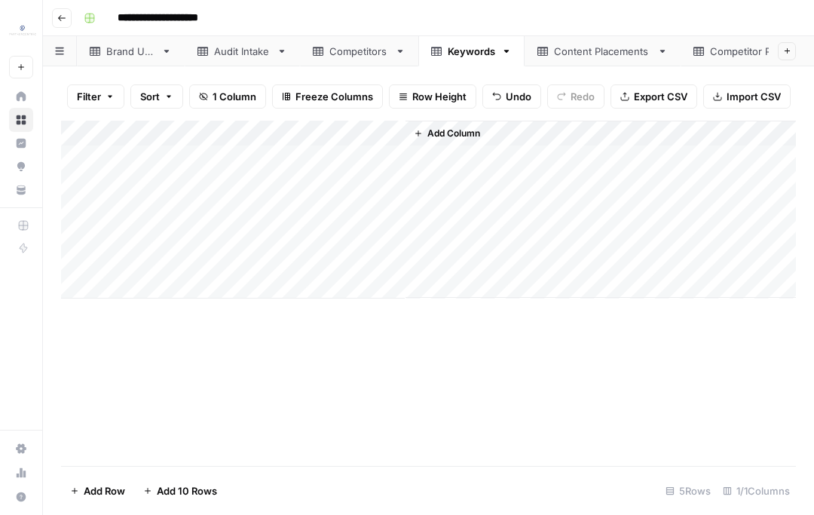
click at [256, 206] on div "Add Column" at bounding box center [428, 210] width 735 height 178
click at [268, 234] on div "Add Column" at bounding box center [428, 210] width 735 height 178
click at [214, 216] on div "Add Column" at bounding box center [428, 210] width 735 height 178
click at [203, 216] on div "Add Column" at bounding box center [428, 210] width 735 height 178
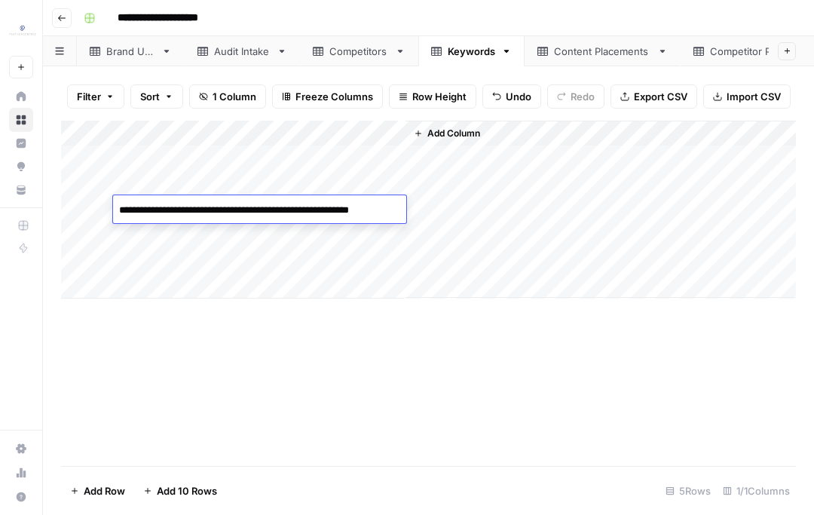
type textarea "**********"
click at [219, 358] on div "Add Column" at bounding box center [428, 293] width 735 height 345
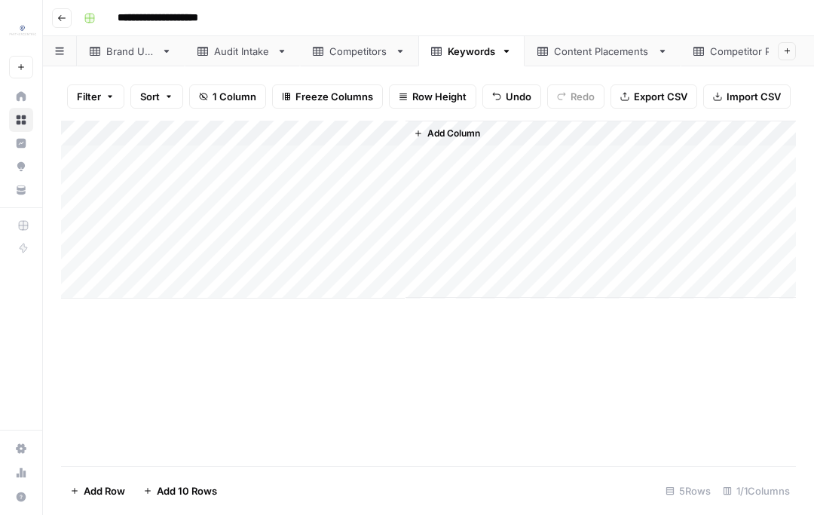
click at [188, 185] on div "Add Column" at bounding box center [428, 210] width 735 height 178
click at [265, 232] on div "Add Column" at bounding box center [428, 210] width 735 height 178
click at [173, 267] on div "Add Column" at bounding box center [428, 210] width 735 height 178
click at [194, 332] on div "Add Column" at bounding box center [428, 293] width 735 height 345
click at [585, 49] on div "Content Placements" at bounding box center [602, 51] width 97 height 15
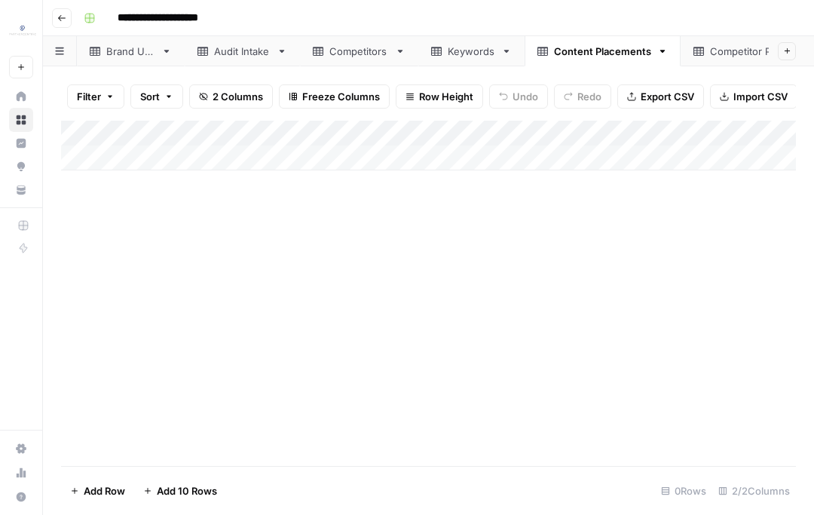
click at [700, 56] on div "Competitor Placements" at bounding box center [757, 51] width 129 height 15
click at [587, 57] on div "Content Placements" at bounding box center [602, 51] width 97 height 15
click at [133, 51] on div "Brand URL" at bounding box center [130, 51] width 49 height 15
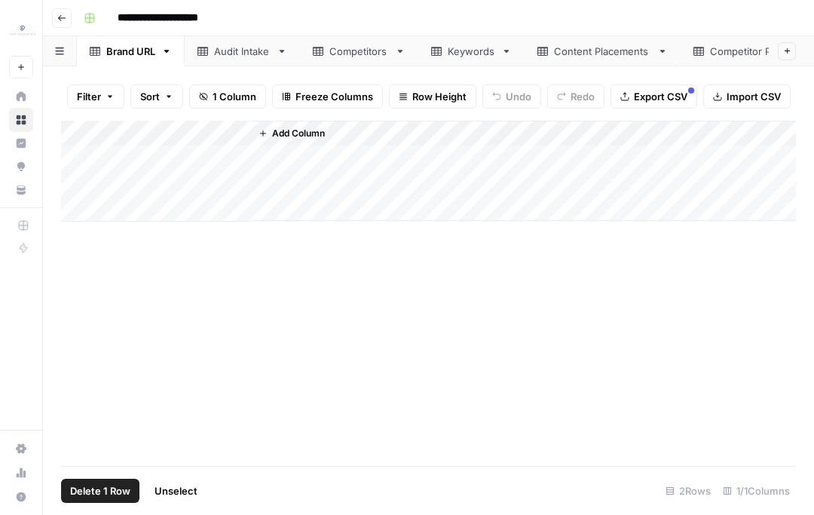
click at [78, 182] on div "Add Column" at bounding box center [428, 171] width 735 height 101
click at [112, 495] on span "Delete 1 Row" at bounding box center [100, 490] width 60 height 15
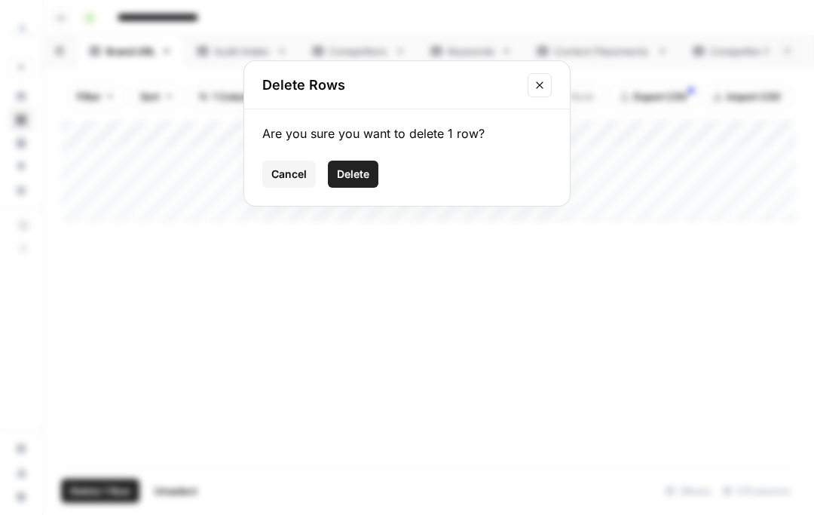
click at [372, 176] on button "Delete" at bounding box center [353, 174] width 51 height 27
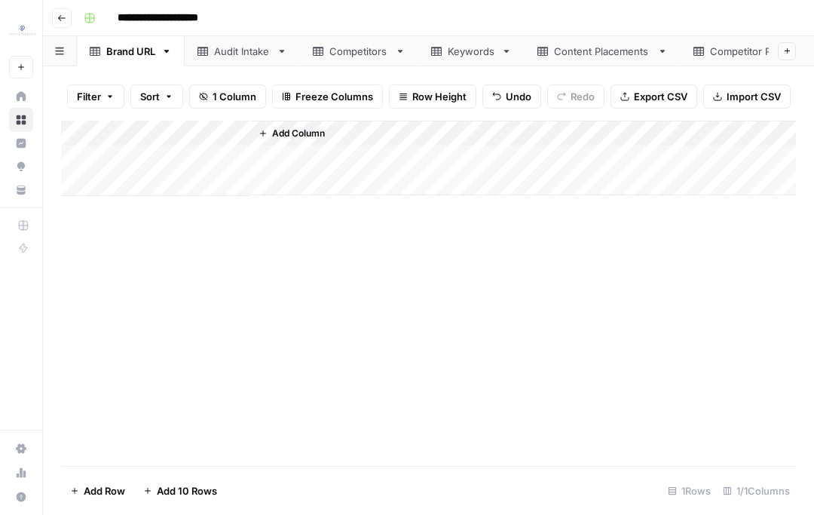
click at [193, 292] on div "Add Column" at bounding box center [428, 293] width 735 height 345
click at [269, 51] on div "Audit Intake" at bounding box center [242, 51] width 57 height 15
click at [109, 53] on div "Brand URL" at bounding box center [130, 51] width 49 height 15
click at [77, 182] on div "Add Column" at bounding box center [428, 171] width 735 height 101
click at [110, 485] on span "Delete 1 Row" at bounding box center [100, 490] width 60 height 15
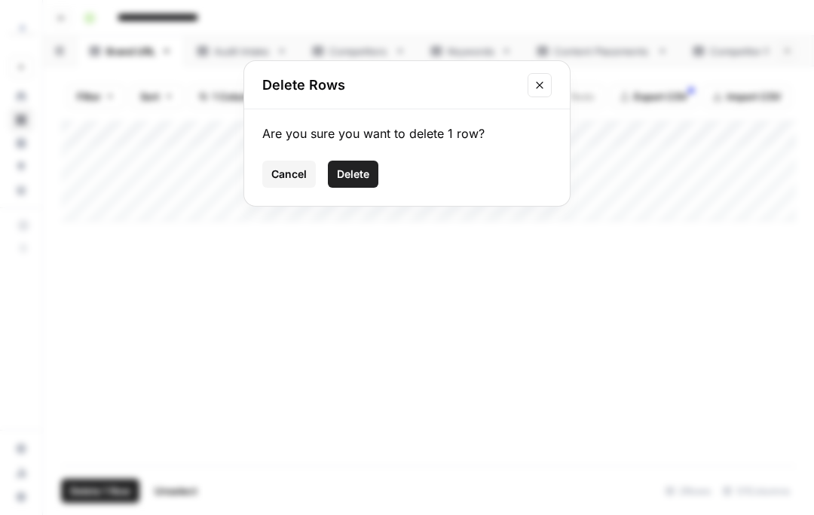
click at [342, 176] on span "Delete" at bounding box center [353, 174] width 32 height 15
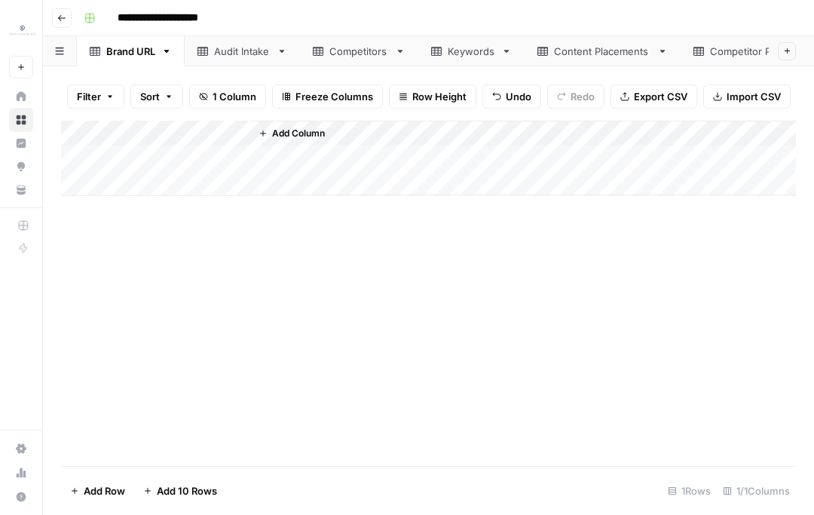
click at [269, 63] on link "Audit Intake" at bounding box center [242, 51] width 115 height 30
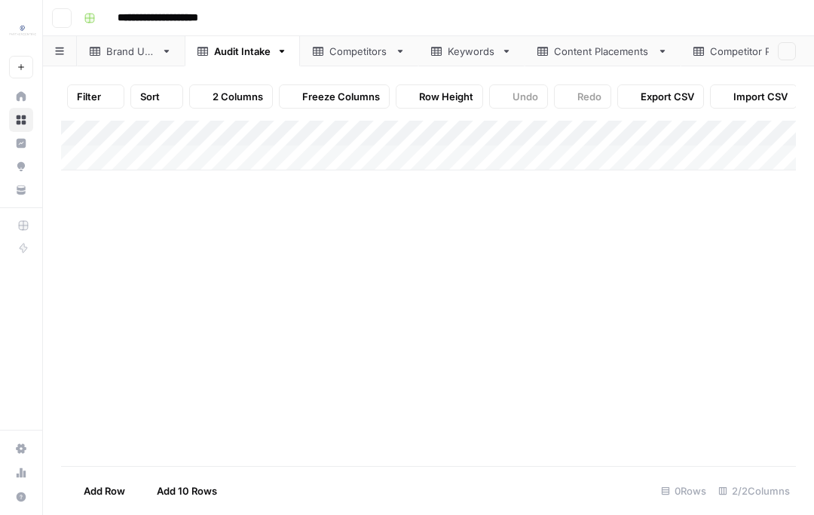
click at [322, 57] on div "Competitors" at bounding box center [351, 51] width 76 height 15
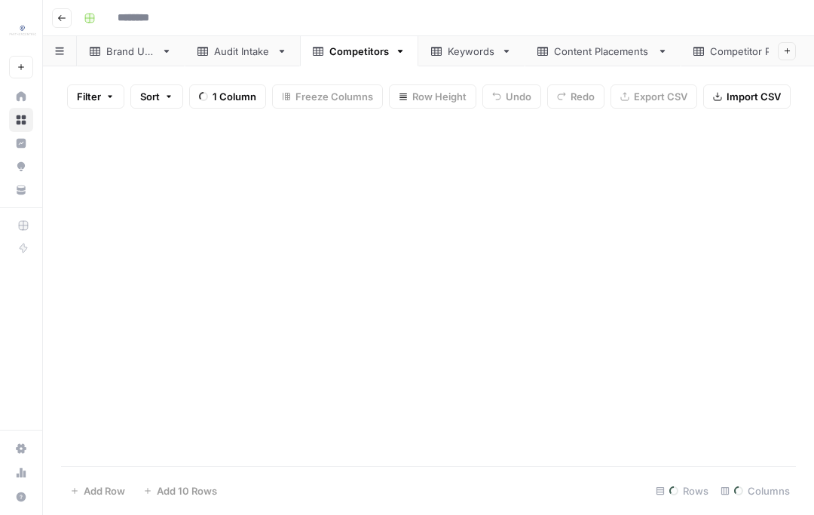
type input "**********"
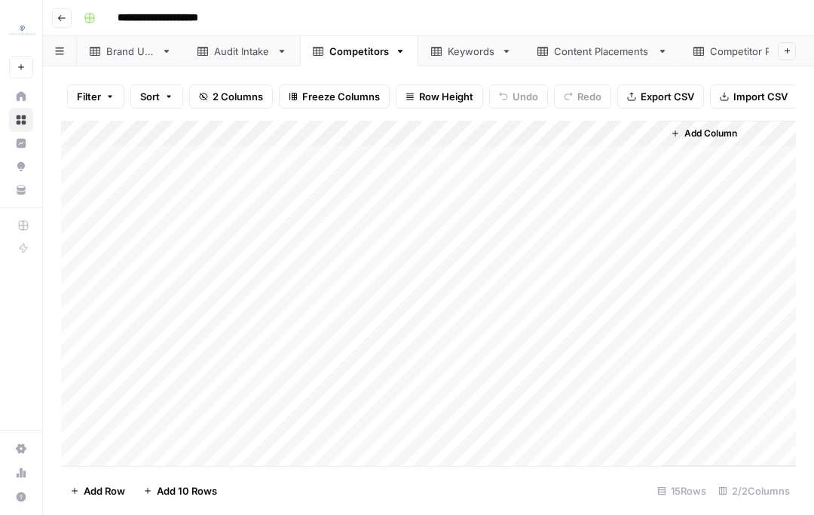
scroll to position [88, 0]
click at [78, 322] on div "Add Column" at bounding box center [428, 294] width 735 height 346
click at [81, 427] on div "Add Column" at bounding box center [428, 294] width 735 height 346
click at [102, 488] on span "Delete 5 Rows" at bounding box center [103, 490] width 67 height 15
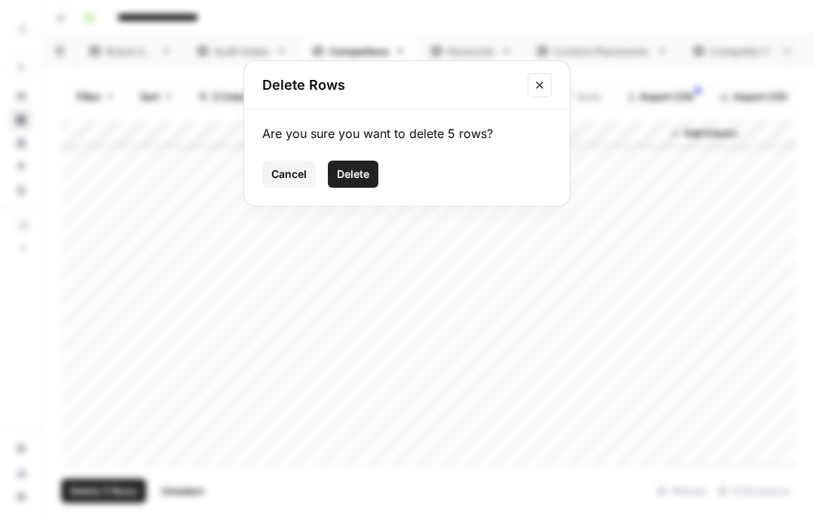
click at [378, 177] on button "Delete" at bounding box center [353, 174] width 51 height 27
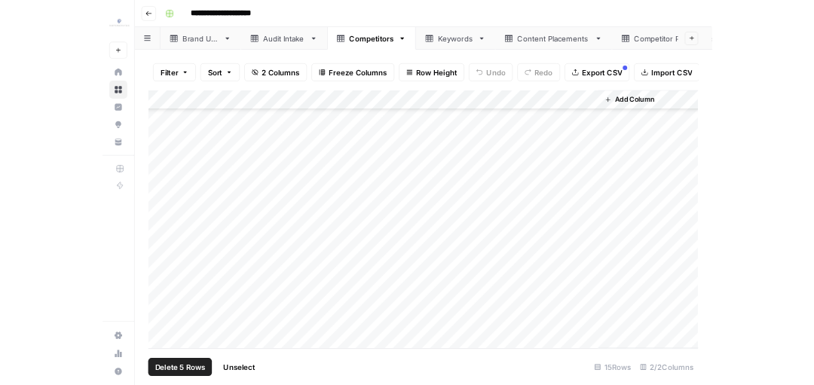
scroll to position [0, 0]
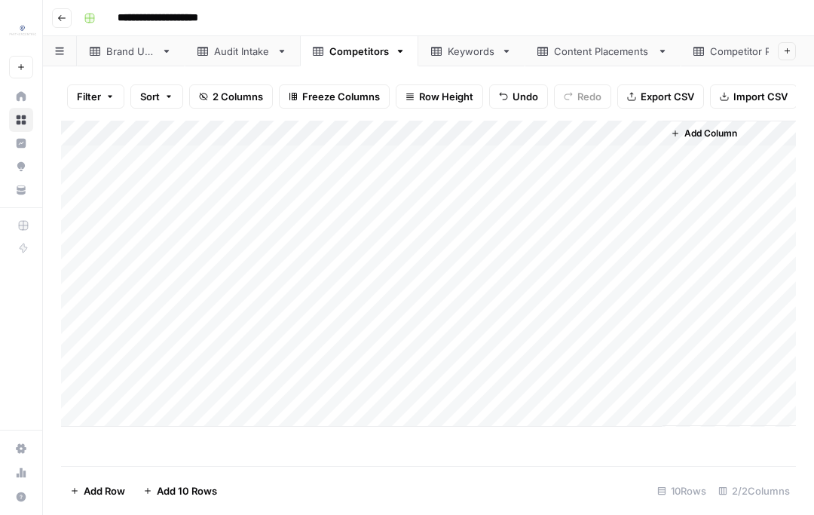
click at [433, 59] on link "Keywords" at bounding box center [471, 51] width 106 height 30
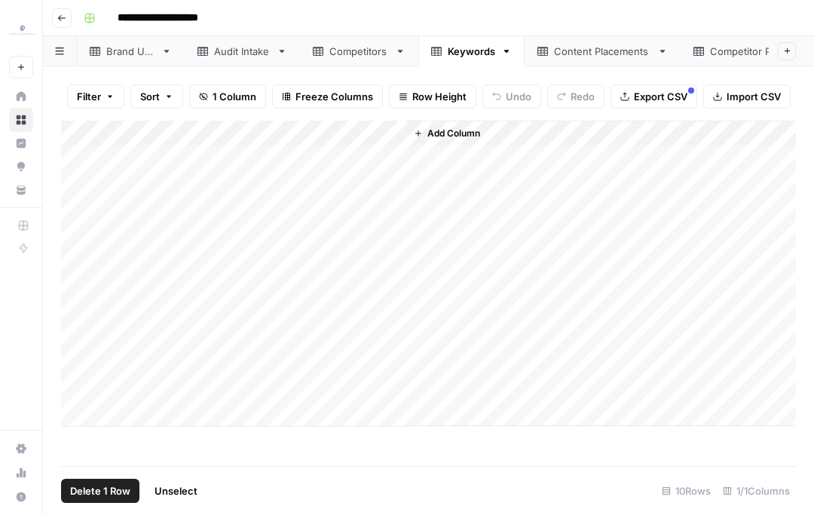
click at [84, 287] on div "Add Column" at bounding box center [428, 274] width 735 height 306
click at [85, 393] on div "Add Column" at bounding box center [428, 274] width 735 height 306
click at [110, 494] on span "Delete 5 Rows" at bounding box center [103, 490] width 67 height 15
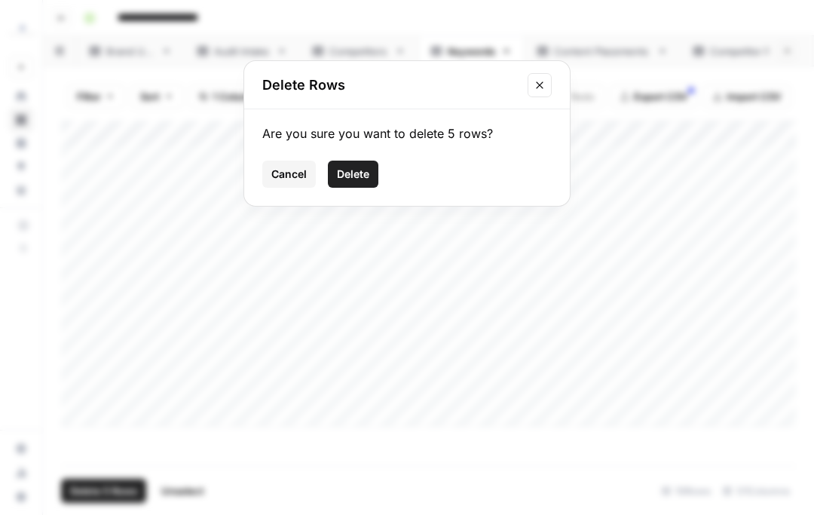
click at [346, 175] on span "Delete" at bounding box center [353, 174] width 32 height 15
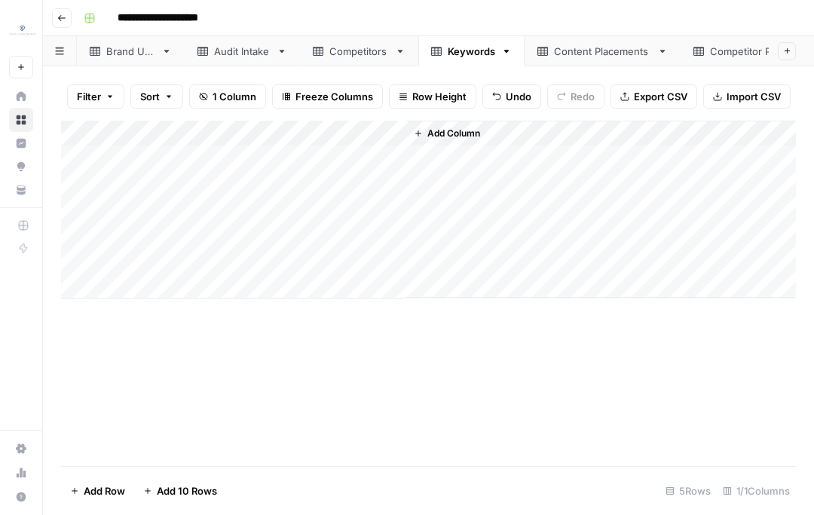
click at [292, 159] on div "Add Column" at bounding box center [428, 210] width 735 height 178
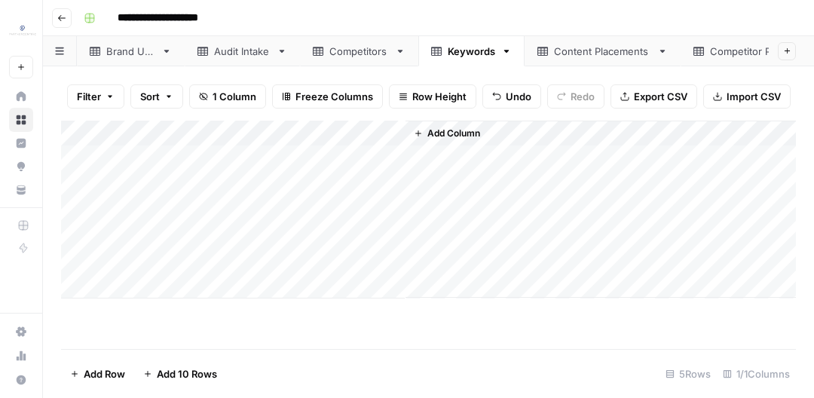
click at [454, 28] on div "**********" at bounding box center [438, 18] width 721 height 24
click at [259, 162] on div "Add Column" at bounding box center [428, 210] width 735 height 178
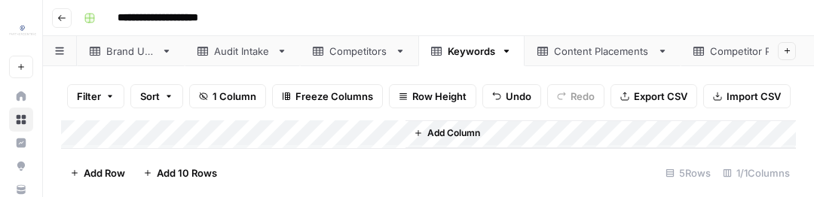
click at [432, 127] on span "Add Column" at bounding box center [453, 134] width 53 height 14
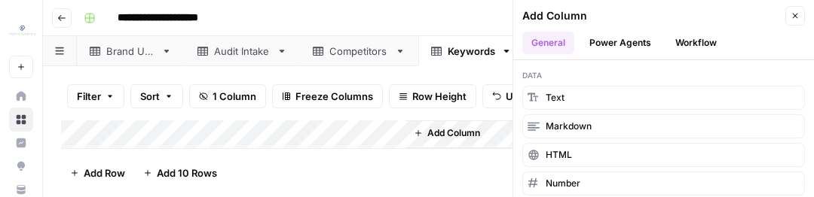
click at [789, 14] on button "Close" at bounding box center [795, 16] width 20 height 20
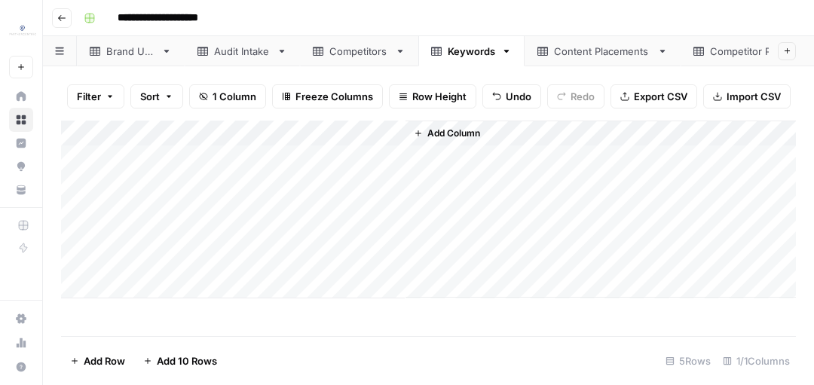
click at [357, 185] on div "Add Column" at bounding box center [428, 210] width 735 height 178
click at [212, 210] on div "Add Column" at bounding box center [428, 210] width 735 height 178
click at [295, 231] on div "Add Column" at bounding box center [428, 210] width 735 height 178
click at [213, 209] on div "Add Column" at bounding box center [428, 210] width 735 height 178
click at [215, 240] on div "Add Column" at bounding box center [428, 210] width 735 height 178
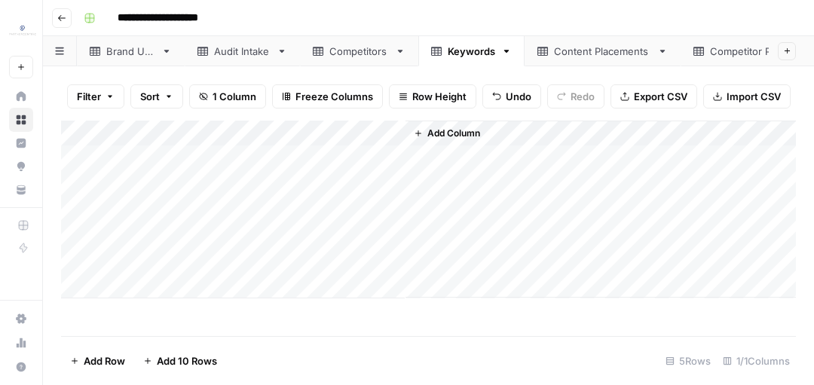
click at [240, 260] on div "Add Column" at bounding box center [428, 210] width 735 height 178
click at [314, 241] on div "Add Column" at bounding box center [428, 210] width 735 height 178
click at [271, 259] on div "Add Column" at bounding box center [428, 210] width 735 height 178
click at [354, 56] on div "Competitors" at bounding box center [359, 51] width 60 height 15
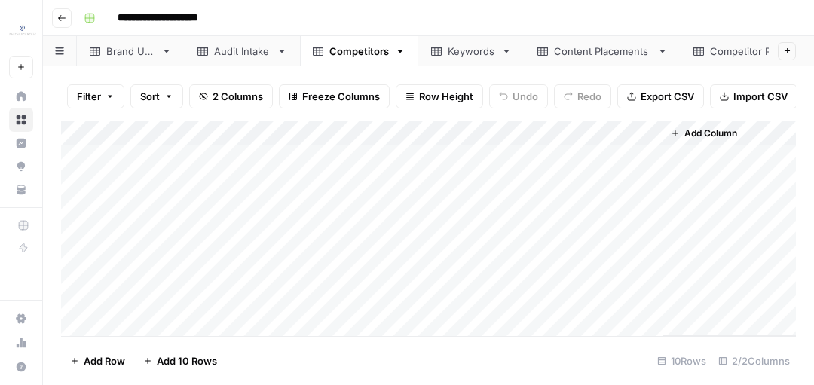
scroll to position [47, 0]
click at [158, 269] on div "Add Column" at bounding box center [428, 229] width 735 height 216
click at [182, 299] on div "Add Column" at bounding box center [428, 229] width 735 height 216
click at [186, 320] on div "Add Column" at bounding box center [428, 229] width 735 height 216
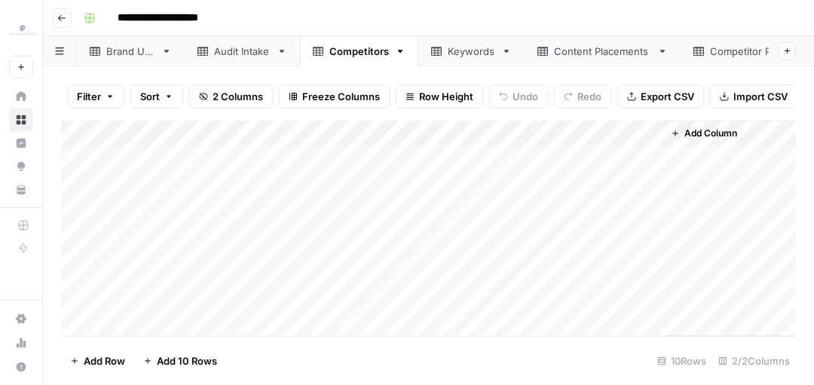
click at [200, 161] on div "Add Column" at bounding box center [428, 229] width 735 height 216
click at [169, 234] on div "Add Column" at bounding box center [428, 229] width 735 height 216
click at [195, 208] on div "Add Column" at bounding box center [428, 229] width 735 height 216
click at [199, 182] on div "Add Column" at bounding box center [428, 229] width 735 height 216
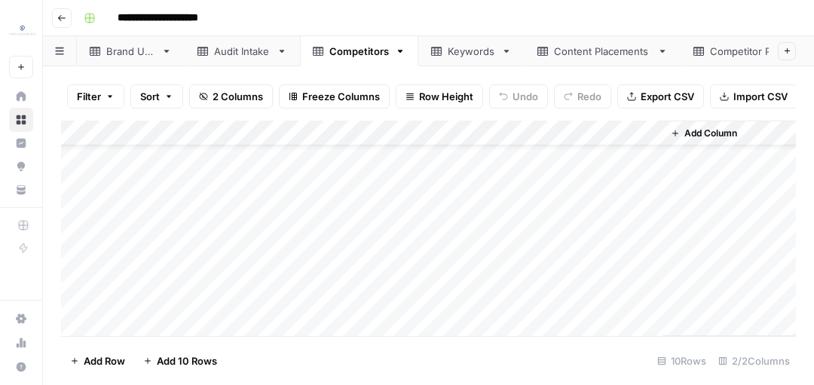
click at [190, 288] on div "Add Column" at bounding box center [428, 229] width 735 height 216
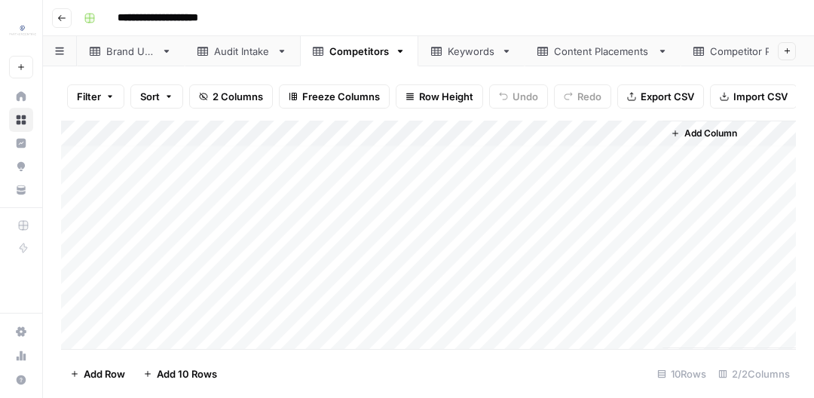
scroll to position [77, 0]
click at [220, 235] on div "Add Column" at bounding box center [428, 235] width 735 height 228
click at [203, 202] on div "Add Column" at bounding box center [428, 235] width 735 height 228
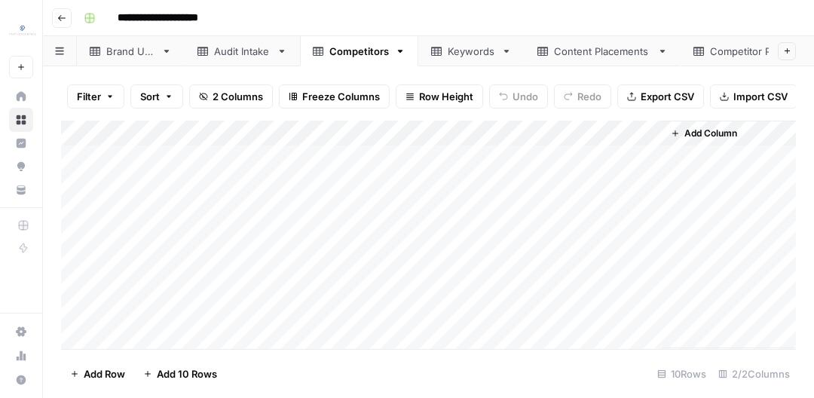
click at [149, 179] on div "Add Column" at bounding box center [428, 235] width 735 height 228
click at [178, 335] on div "Add Column" at bounding box center [428, 235] width 735 height 228
click at [176, 284] on div "Add Column" at bounding box center [428, 235] width 735 height 228
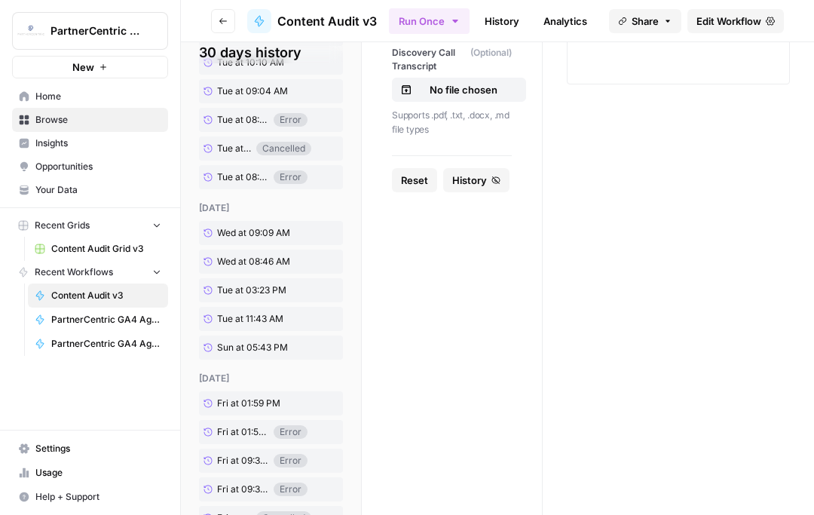
scroll to position [574, 0]
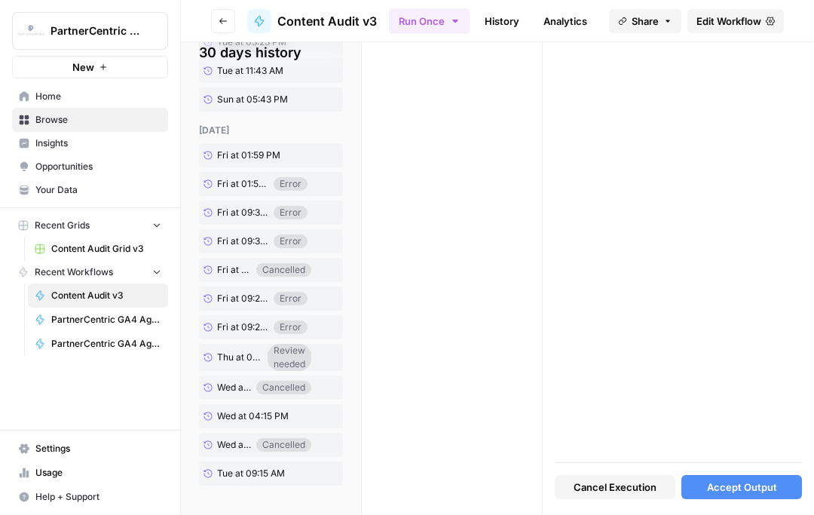
click at [706, 498] on div "Cancel Execution Accept Output" at bounding box center [678, 483] width 247 height 41
click at [710, 495] on button "Accept Output" at bounding box center [741, 487] width 121 height 24
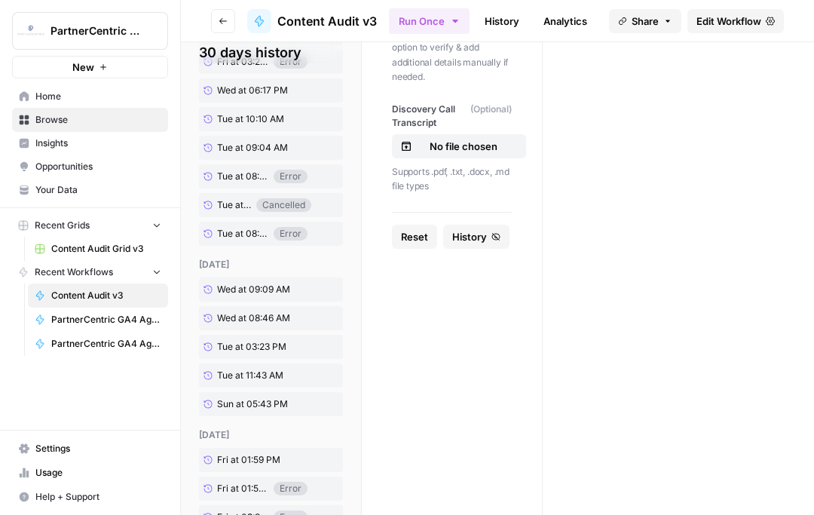
scroll to position [336, 0]
